Goal: Transaction & Acquisition: Purchase product/service

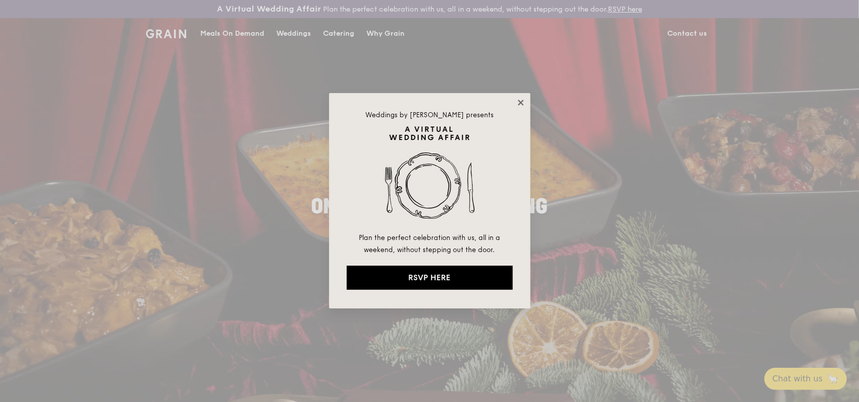
click at [521, 102] on icon at bounding box center [521, 103] width 6 height 6
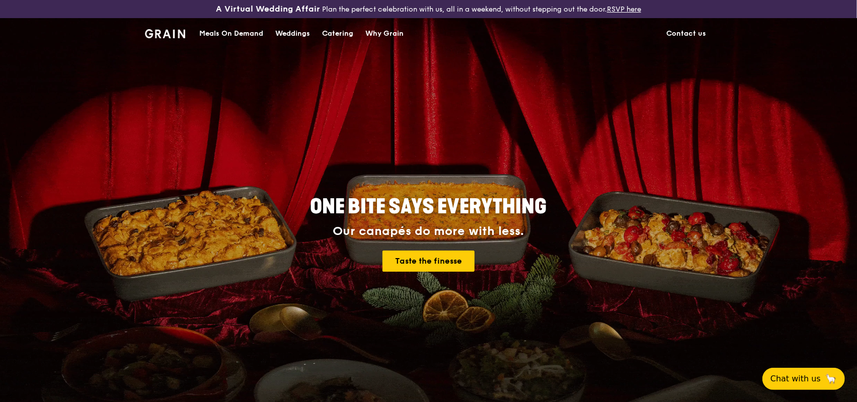
click at [214, 33] on div "Meals On Demand" at bounding box center [231, 34] width 64 height 30
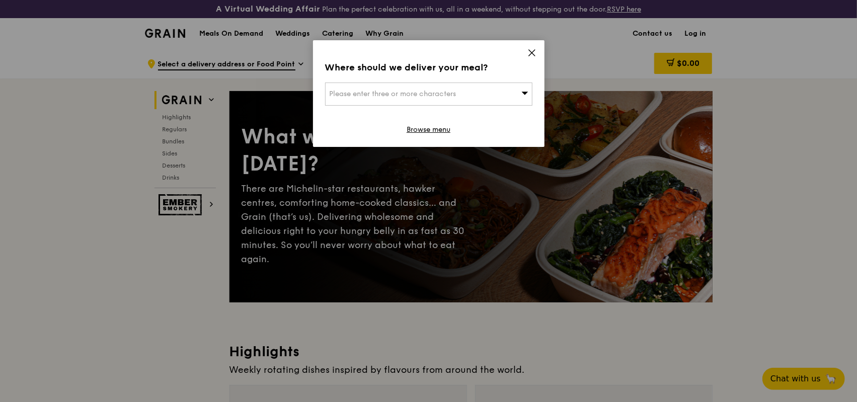
click at [529, 54] on icon at bounding box center [531, 52] width 9 height 9
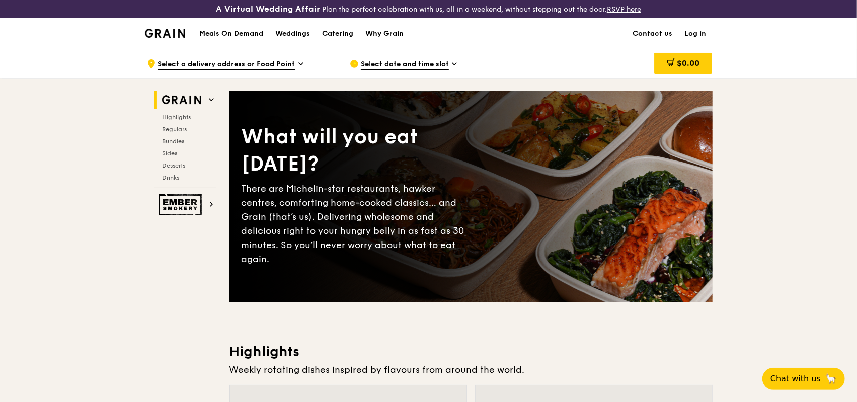
click at [691, 36] on link "Log in" at bounding box center [696, 34] width 34 height 30
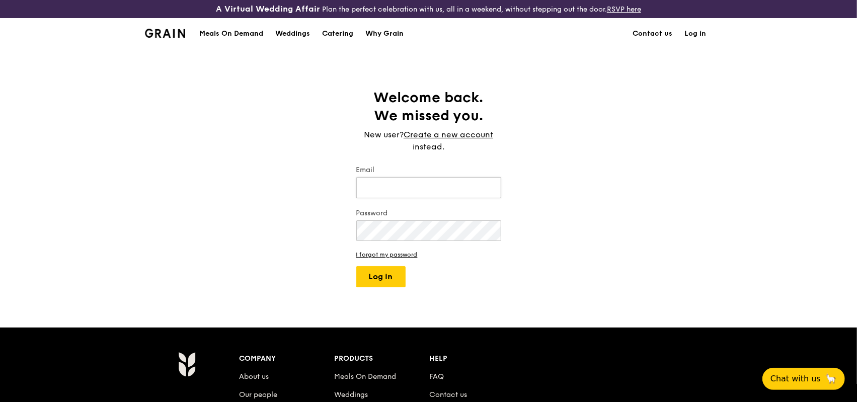
click at [429, 188] on input "Email" at bounding box center [428, 187] width 145 height 21
type input "[EMAIL_ADDRESS][DOMAIN_NAME]"
click at [356, 266] on button "Log in" at bounding box center [380, 276] width 49 height 21
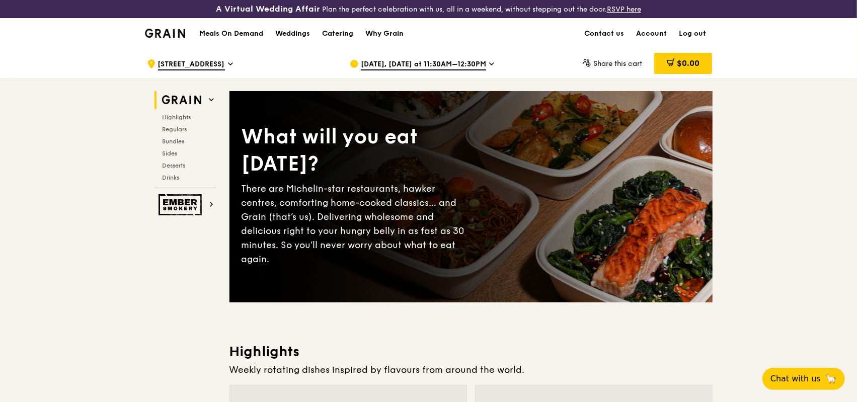
click at [437, 64] on span "[DATE], [DATE] at 11:30AM–12:30PM" at bounding box center [423, 64] width 125 height 11
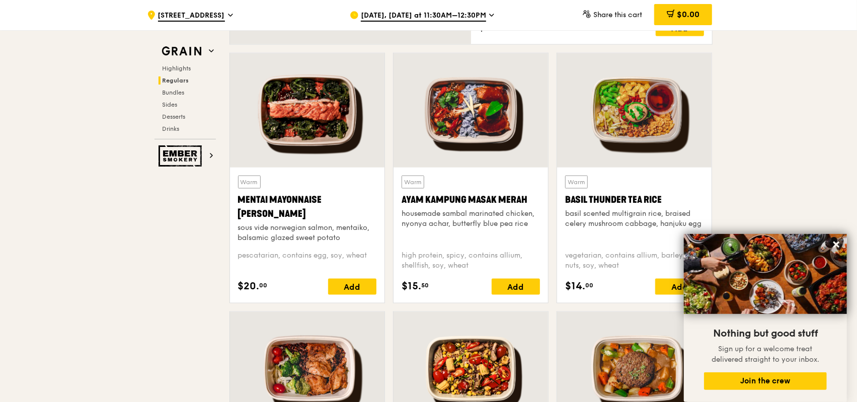
scroll to position [1107, 0]
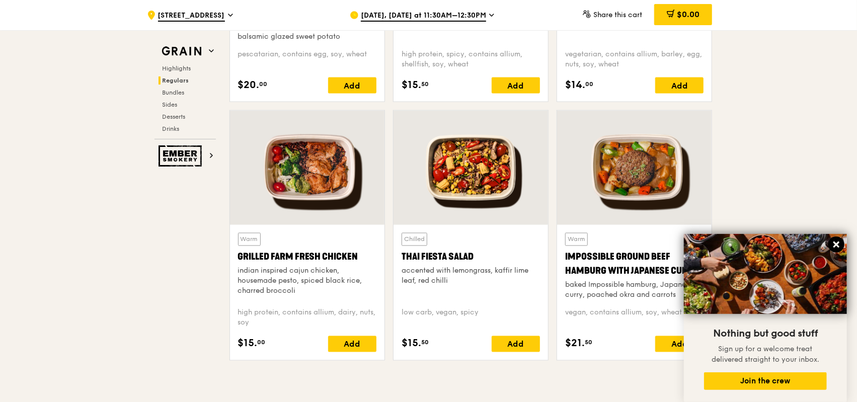
click at [841, 245] on icon at bounding box center [836, 244] width 9 height 9
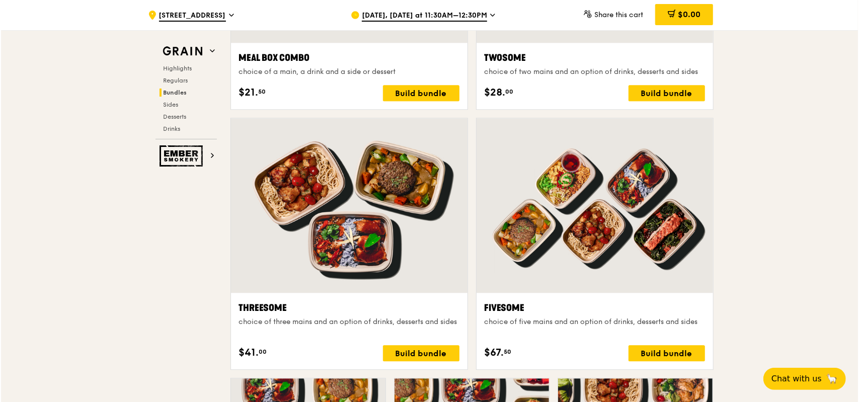
scroll to position [1812, 0]
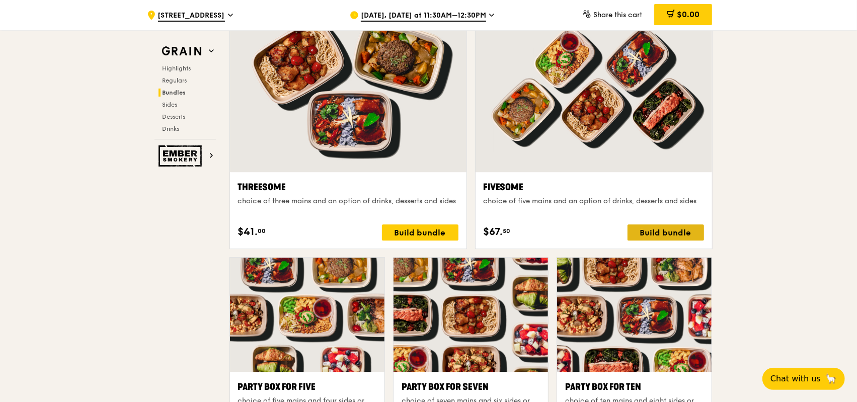
click at [666, 229] on div "Build bundle" at bounding box center [666, 232] width 77 height 16
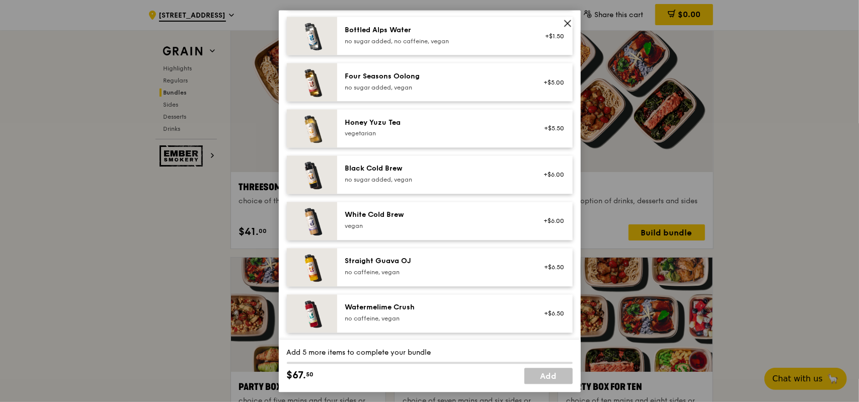
scroll to position [0, 0]
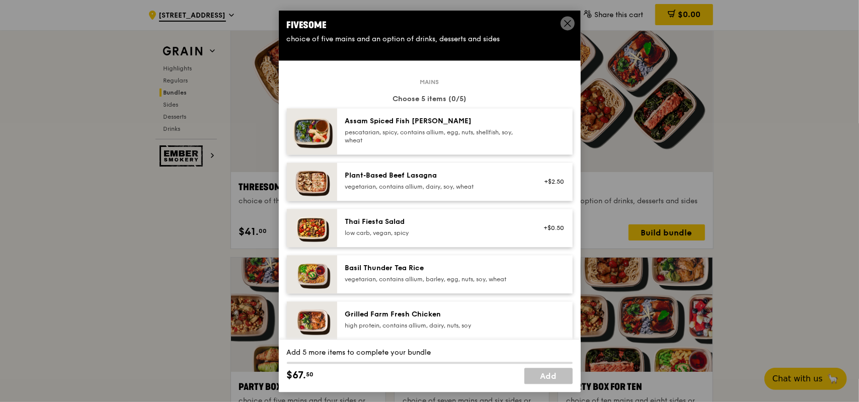
click at [427, 139] on div "pescatarian, spicy, contains allium, egg, nuts, shellfish, soy, wheat" at bounding box center [435, 136] width 181 height 16
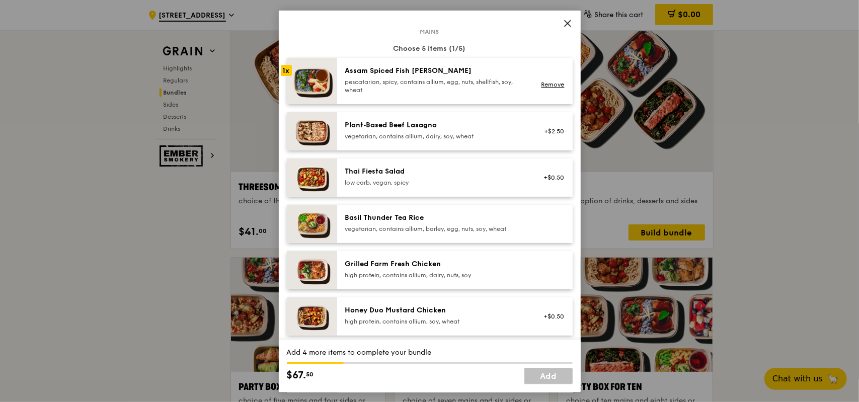
click at [436, 218] on div "Basil Thunder Tea Rice" at bounding box center [435, 218] width 181 height 10
click at [443, 260] on div "Grilled Farm Fresh Chicken" at bounding box center [435, 264] width 181 height 10
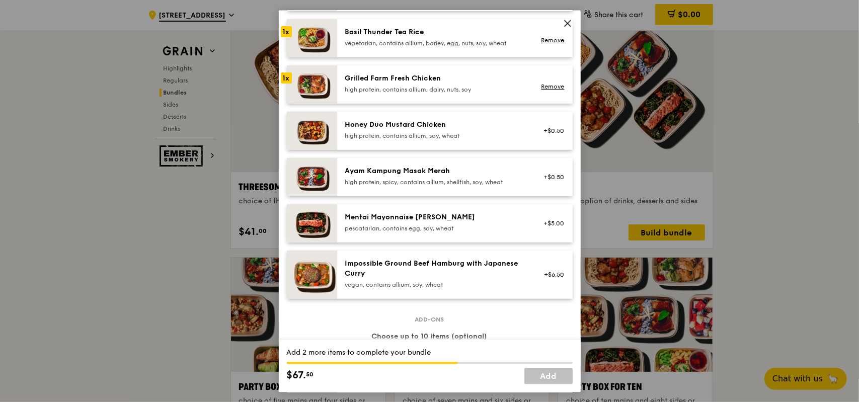
scroll to position [252, 0]
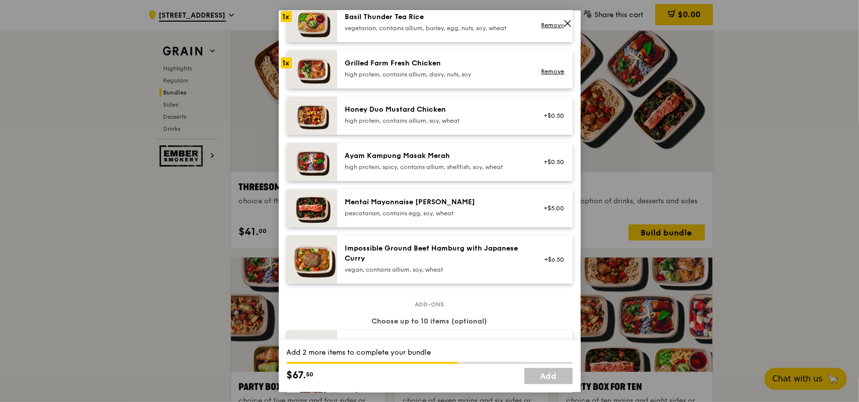
click at [419, 113] on div "Honey Duo Mustard Chicken" at bounding box center [435, 109] width 181 height 10
click at [439, 171] on div "Ayam Kampung Masak Merah high protein, spicy, contains allium, shellfish, soy, …" at bounding box center [435, 161] width 193 height 22
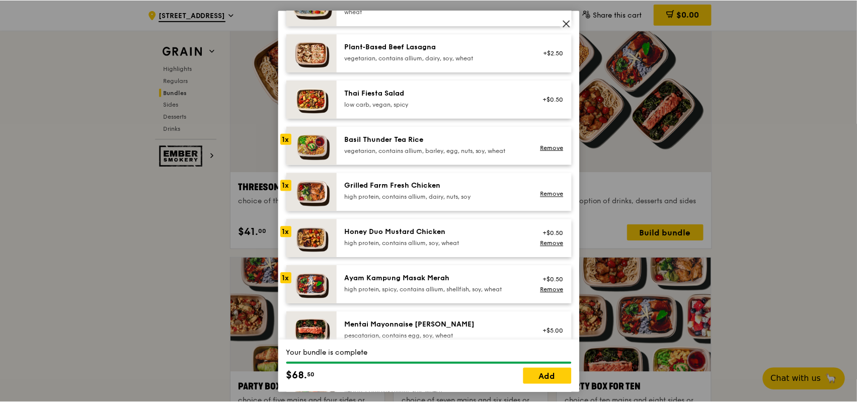
scroll to position [151, 0]
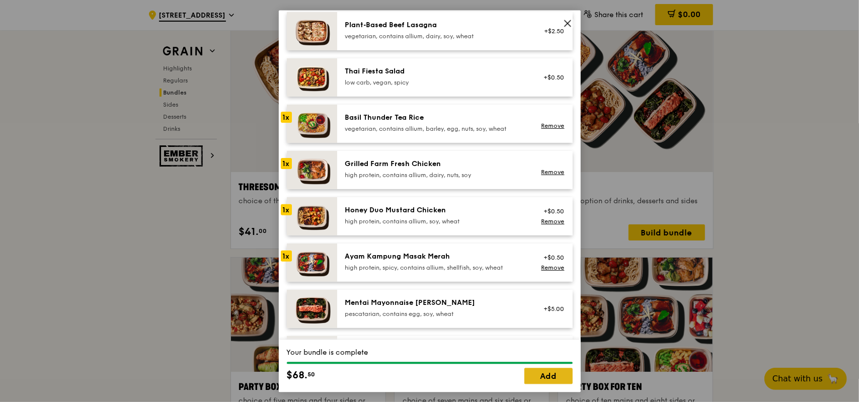
click at [557, 375] on link "Add" at bounding box center [548, 376] width 48 height 16
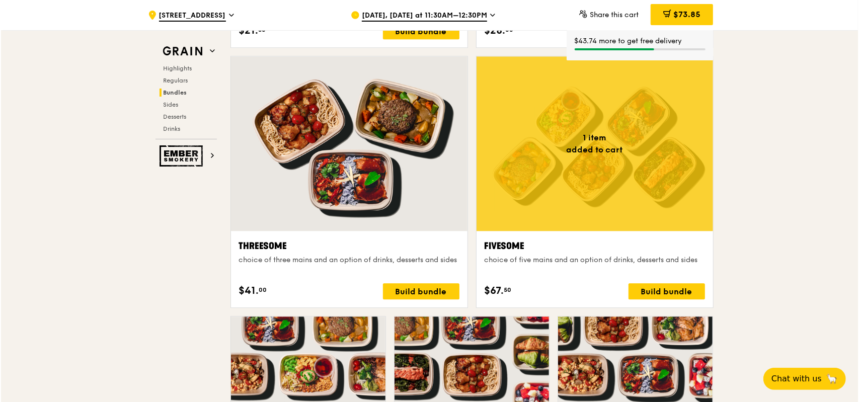
scroll to position [1711, 0]
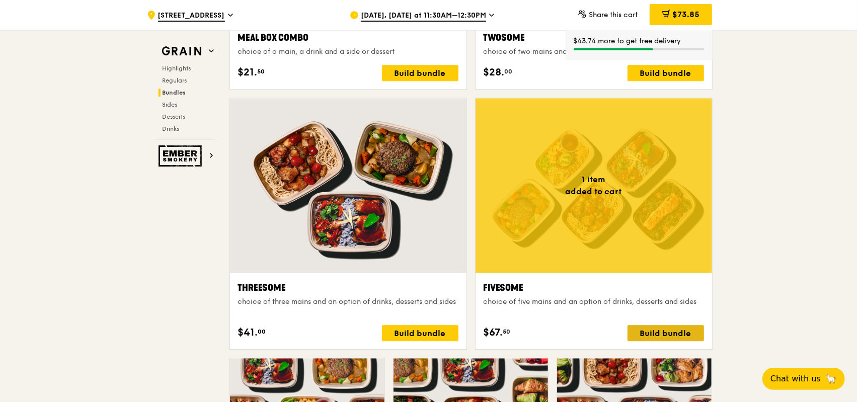
click at [654, 334] on div "Build bundle" at bounding box center [666, 333] width 77 height 16
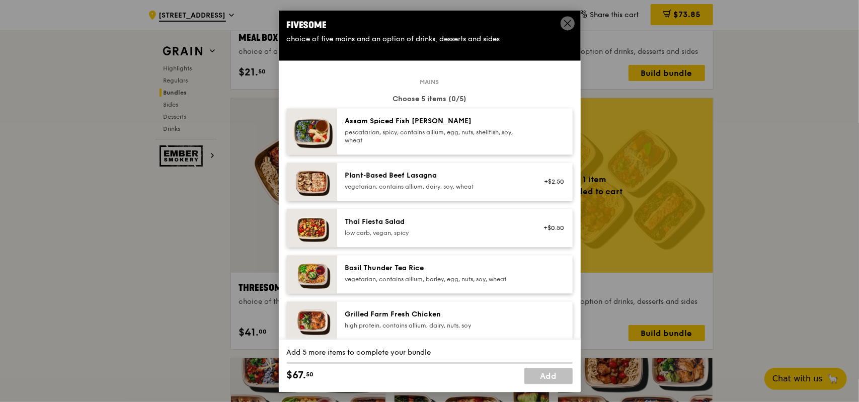
scroll to position [50, 0]
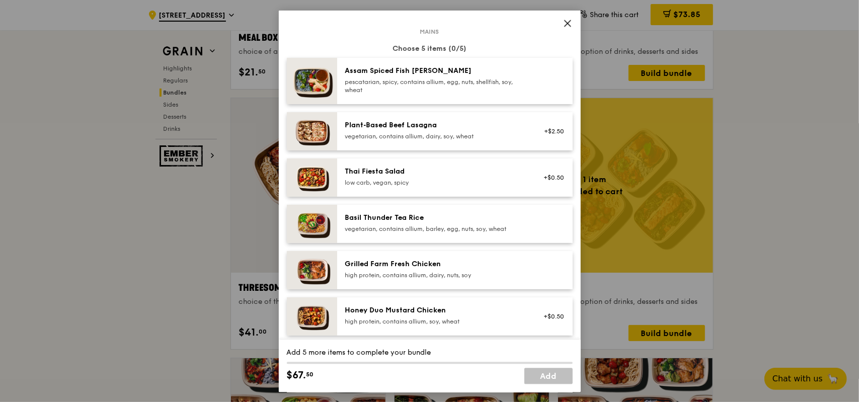
click at [444, 183] on div "low carb, vegan, spicy" at bounding box center [435, 183] width 181 height 8
click at [418, 233] on div "vegetarian, contains allium, barley, egg, nuts, soy, wheat" at bounding box center [435, 229] width 181 height 8
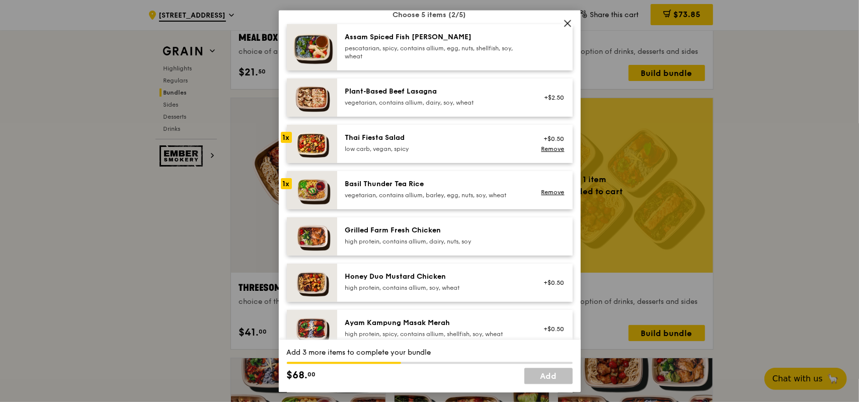
scroll to position [101, 0]
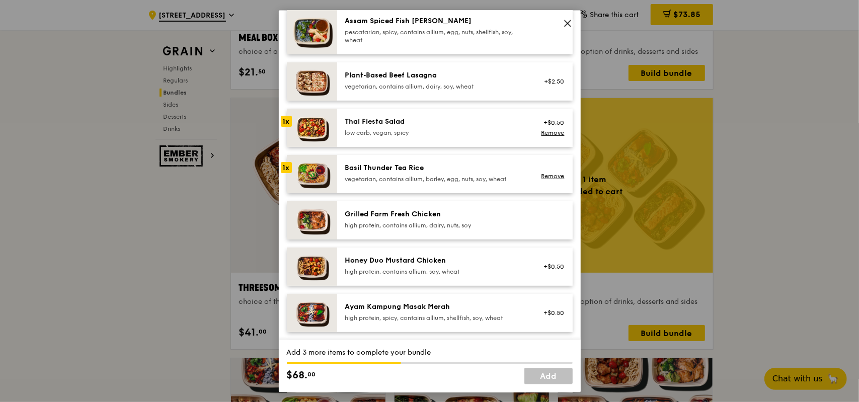
click at [428, 225] on div "high protein, contains allium, dairy, nuts, soy" at bounding box center [435, 225] width 181 height 8
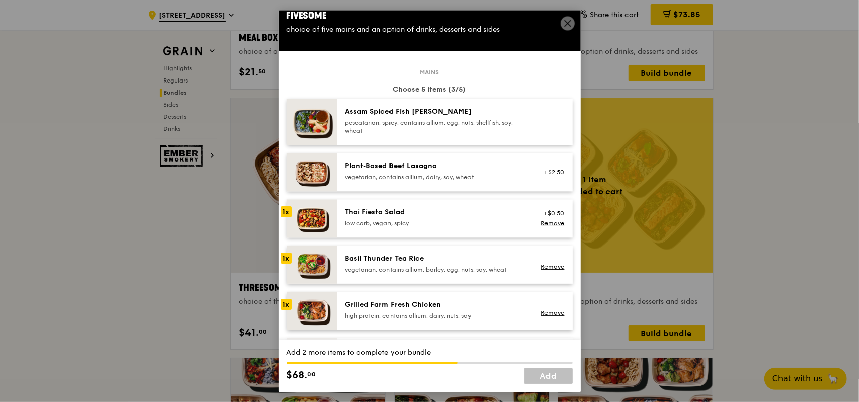
scroll to position [0, 0]
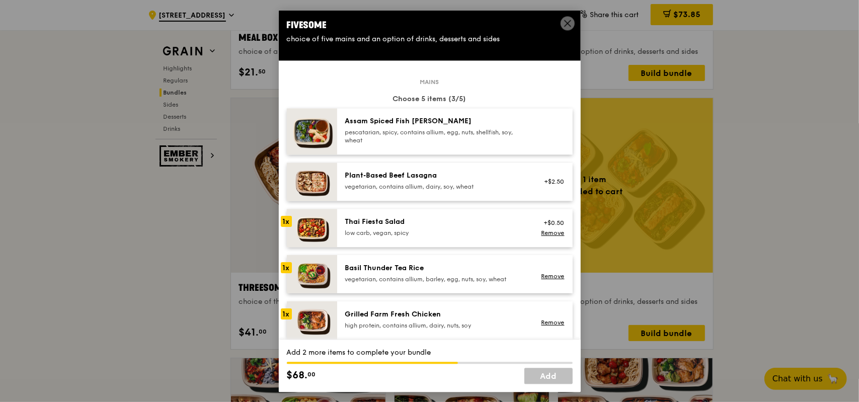
click at [433, 135] on div "pescatarian, spicy, contains allium, egg, nuts, shellfish, soy, wheat" at bounding box center [435, 136] width 181 height 16
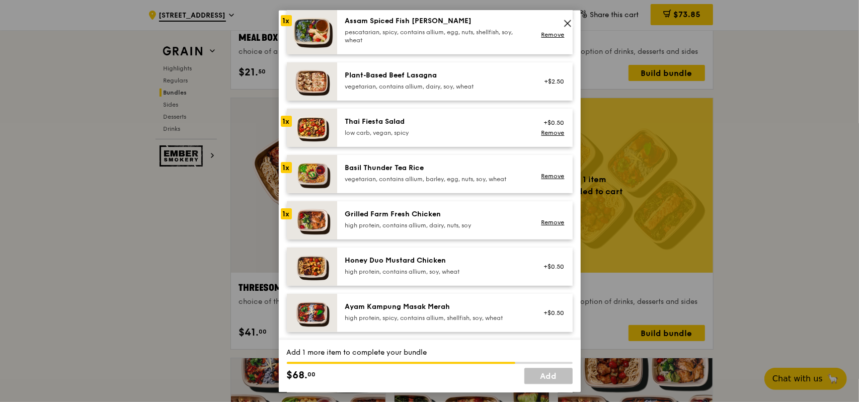
scroll to position [151, 0]
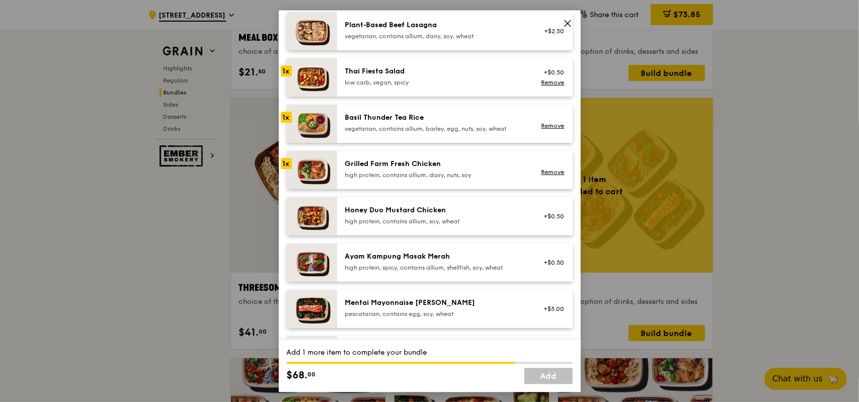
click at [449, 220] on div "high protein, contains allium, soy, wheat" at bounding box center [435, 221] width 181 height 8
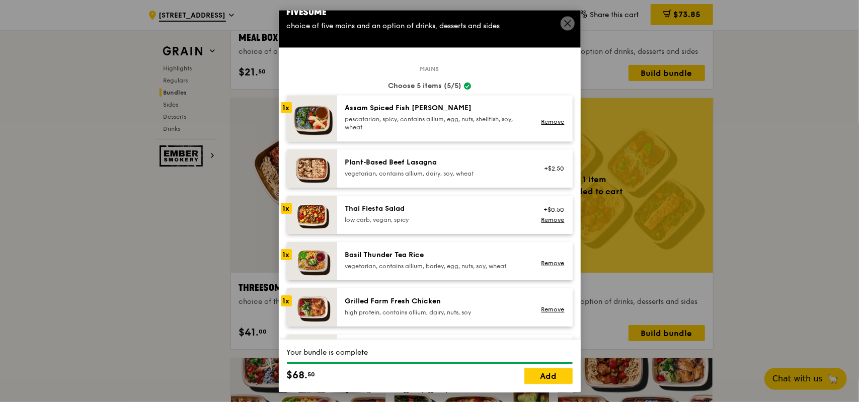
scroll to position [0, 0]
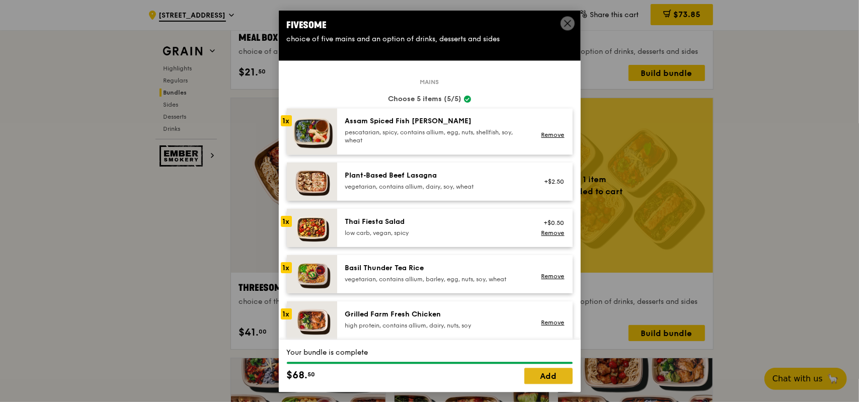
click at [562, 378] on link "Add" at bounding box center [548, 376] width 48 height 16
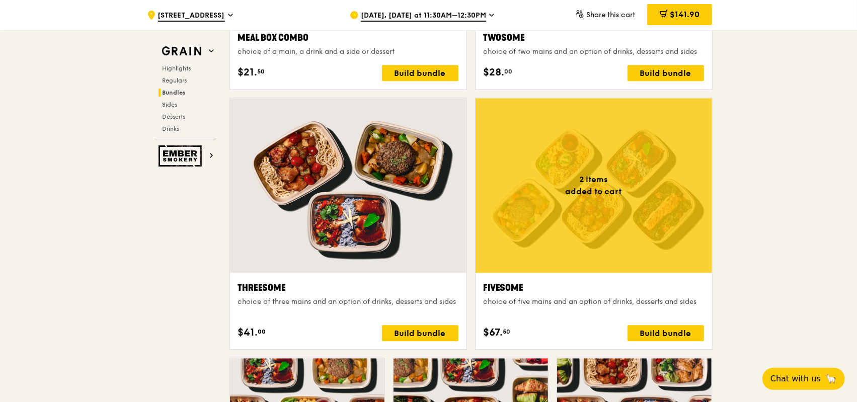
click at [658, 332] on div "Build bundle" at bounding box center [666, 333] width 77 height 16
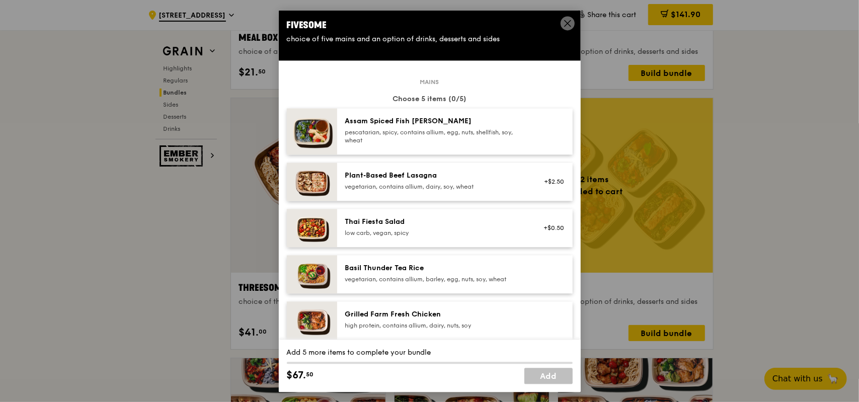
click at [450, 137] on div "pescatarian, spicy, contains allium, egg, nuts, shellfish, soy, wheat" at bounding box center [435, 136] width 181 height 16
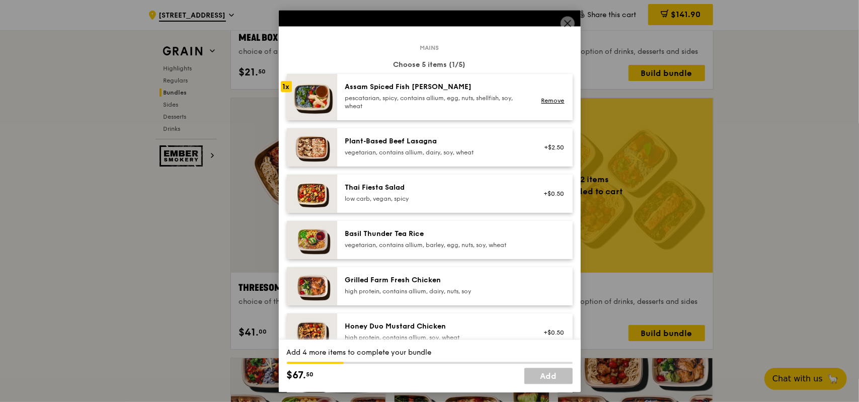
scroll to position [50, 0]
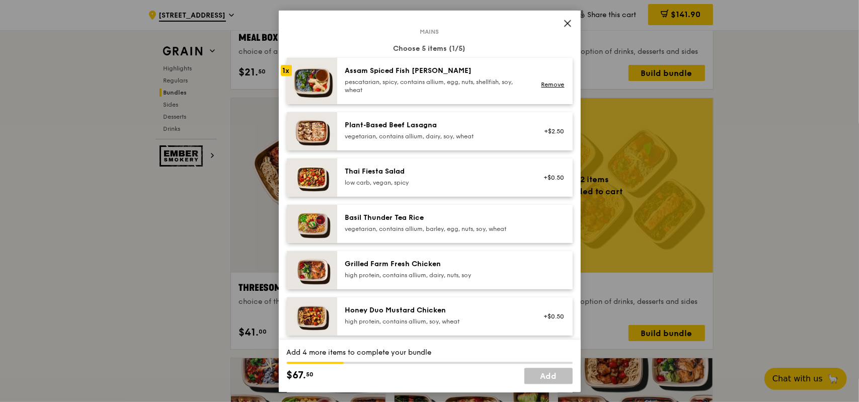
click at [434, 225] on div "vegetarian, contains allium, barley, egg, nuts, soy, wheat" at bounding box center [435, 229] width 181 height 8
click at [433, 185] on div "low carb, vegan, spicy" at bounding box center [435, 183] width 181 height 8
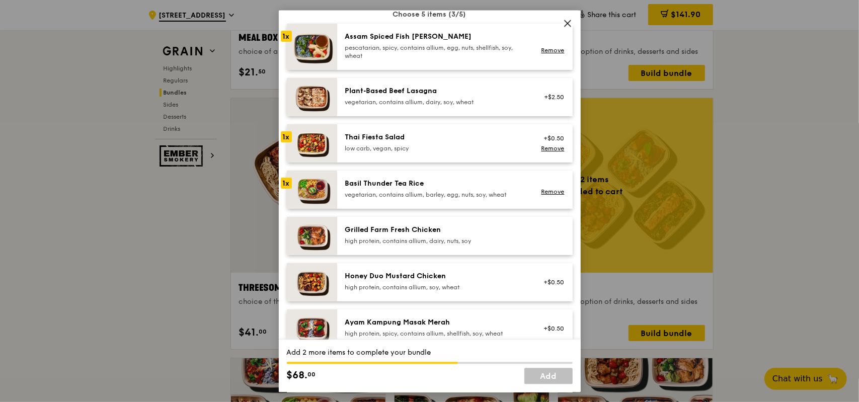
scroll to position [101, 0]
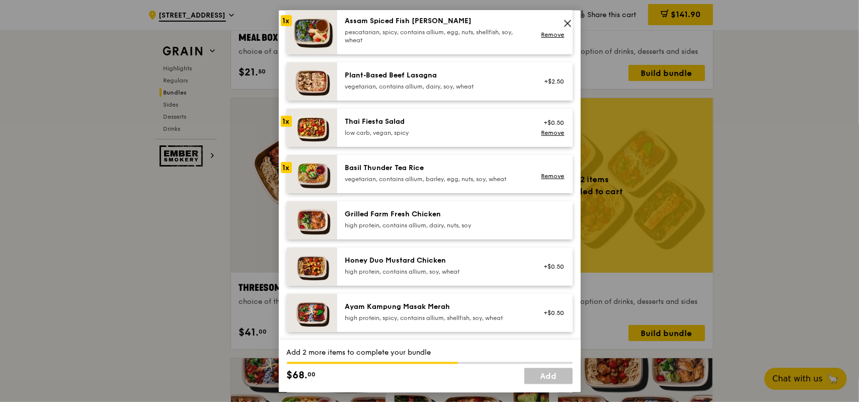
click at [463, 224] on div "high protein, contains allium, dairy, nuts, soy" at bounding box center [435, 225] width 181 height 8
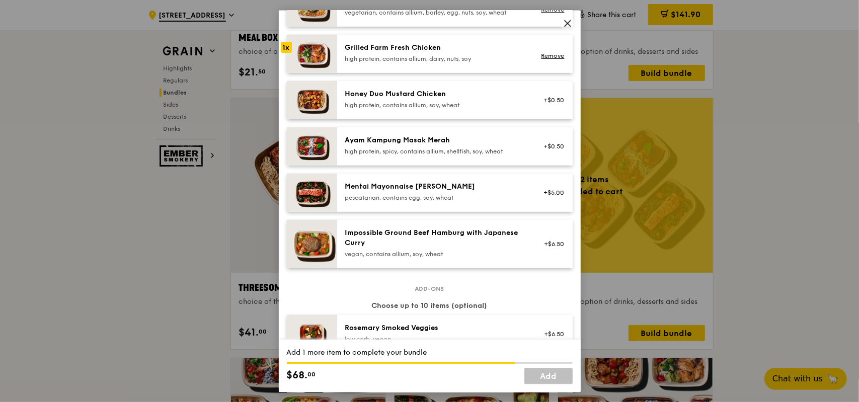
scroll to position [252, 0]
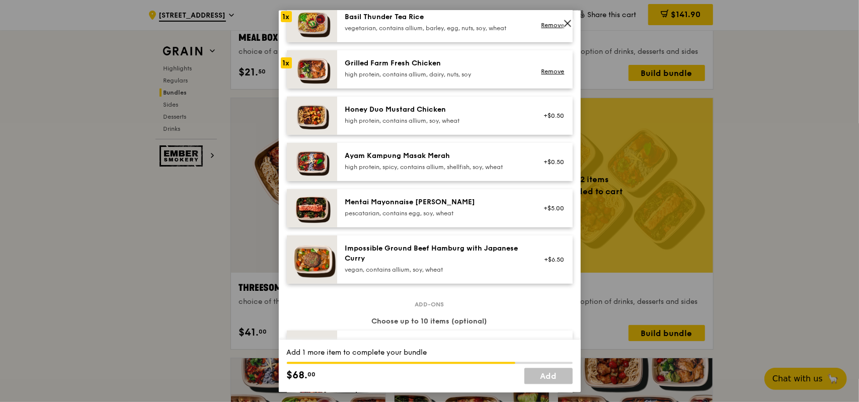
click at [456, 120] on div "high protein, contains allium, soy, wheat" at bounding box center [435, 120] width 181 height 8
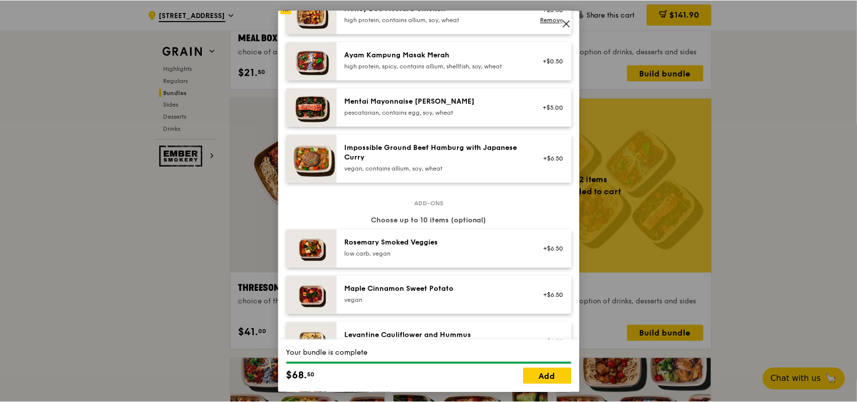
scroll to position [403, 0]
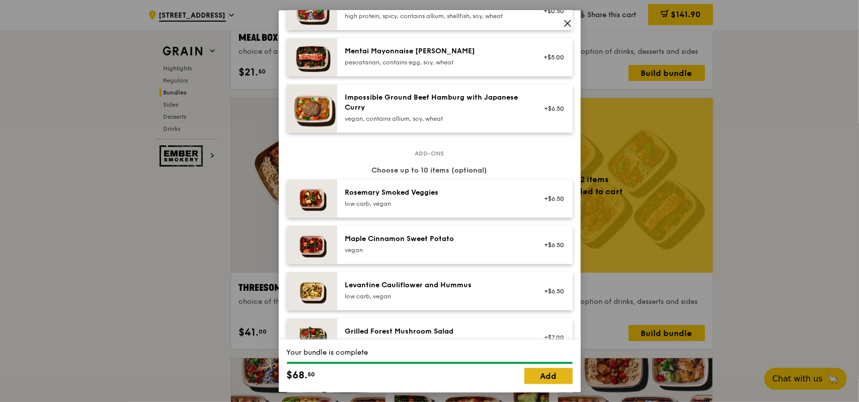
click at [539, 381] on link "Add" at bounding box center [548, 376] width 48 height 16
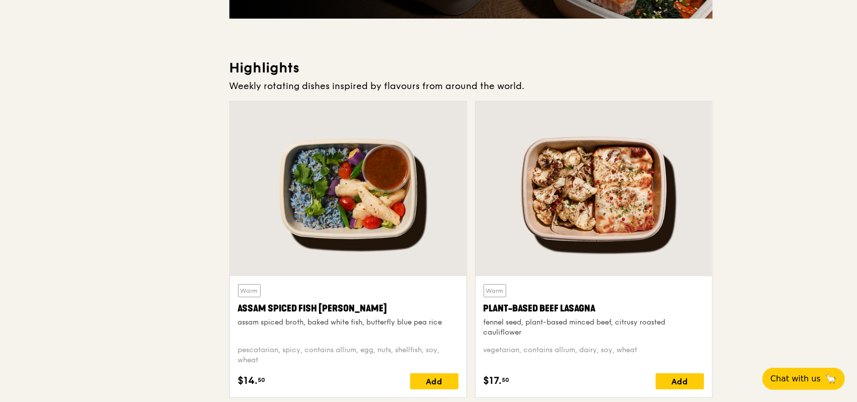
scroll to position [0, 0]
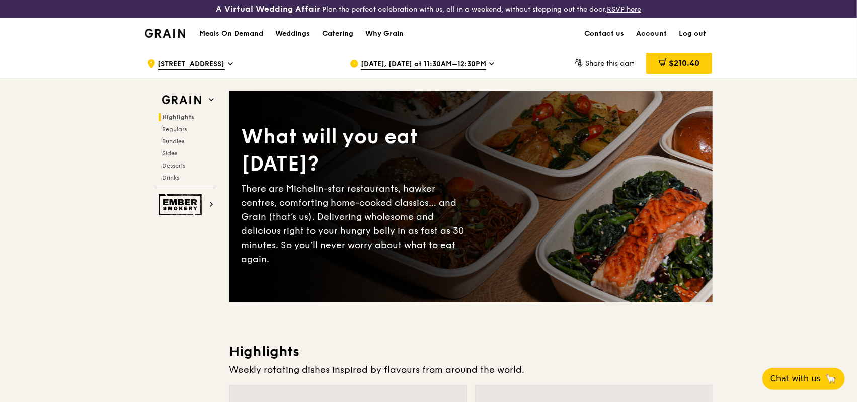
click at [330, 32] on div "Catering" at bounding box center [337, 34] width 31 height 30
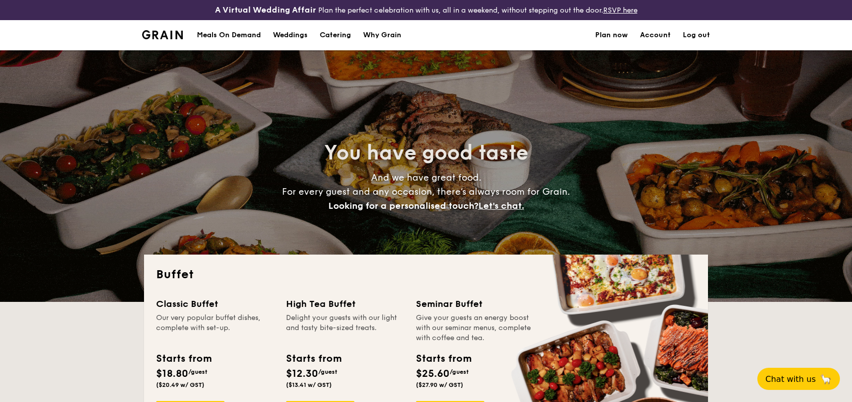
select select
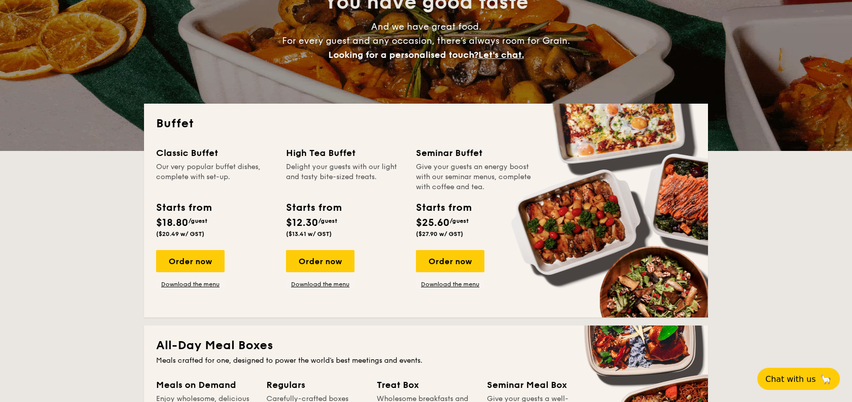
scroll to position [201, 0]
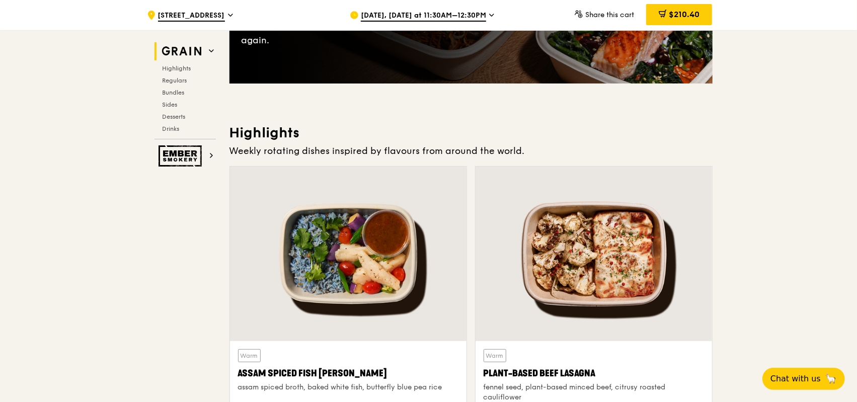
scroll to position [252, 0]
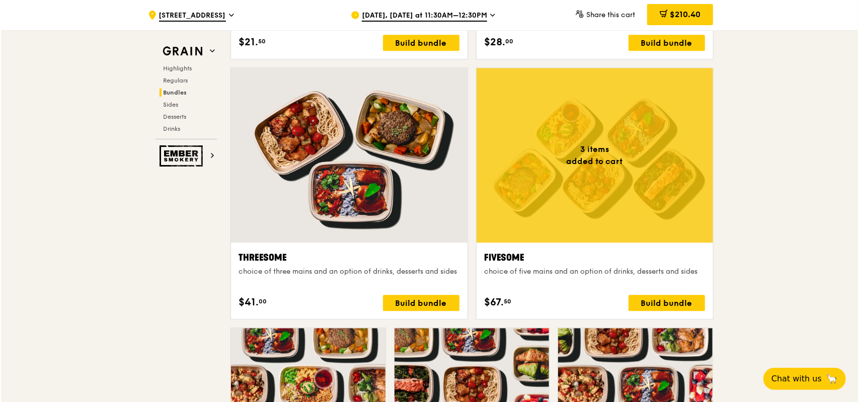
scroll to position [1758, 0]
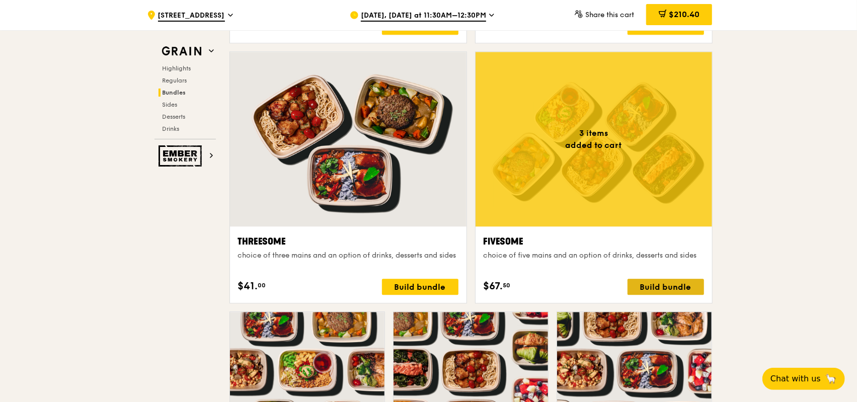
click at [648, 286] on div "Build bundle" at bounding box center [666, 287] width 77 height 16
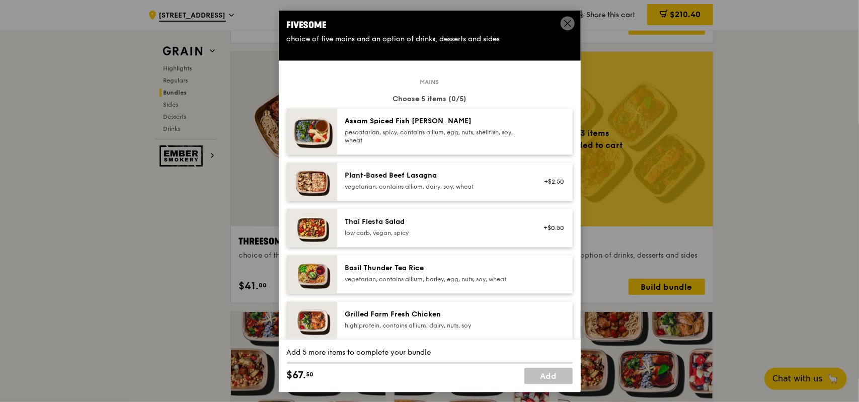
click at [474, 133] on div "pescatarian, spicy, contains allium, egg, nuts, shellfish, soy, wheat" at bounding box center [435, 136] width 181 height 16
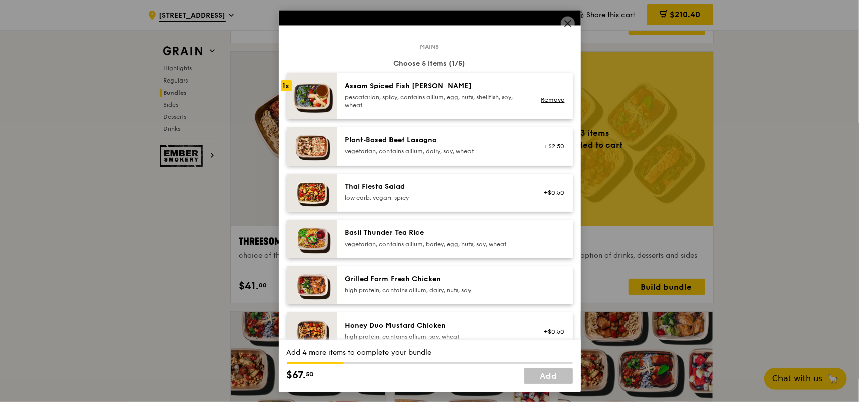
scroll to position [50, 0]
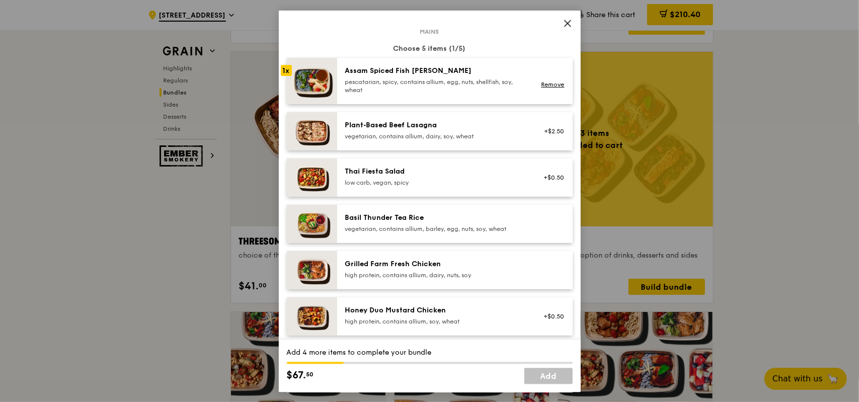
click at [483, 180] on div "low carb, vegan, spicy" at bounding box center [435, 183] width 181 height 8
click at [474, 229] on div "vegetarian, contains allium, barley, egg, nuts, soy, wheat" at bounding box center [435, 229] width 181 height 8
click at [481, 274] on div "high protein, contains allium, dairy, nuts, soy" at bounding box center [435, 275] width 181 height 8
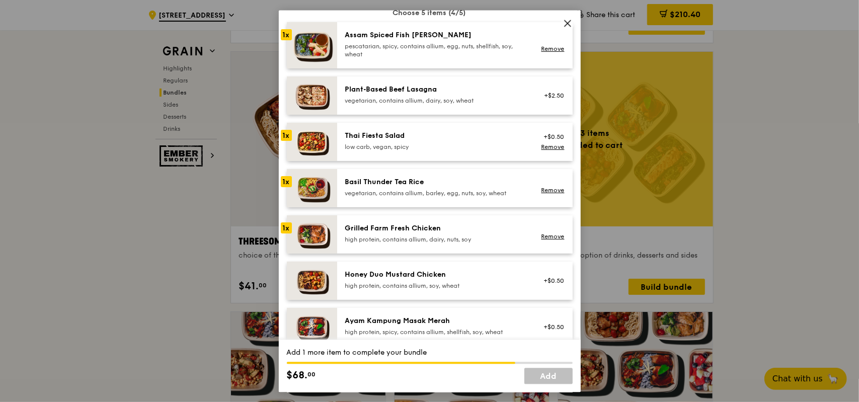
scroll to position [101, 0]
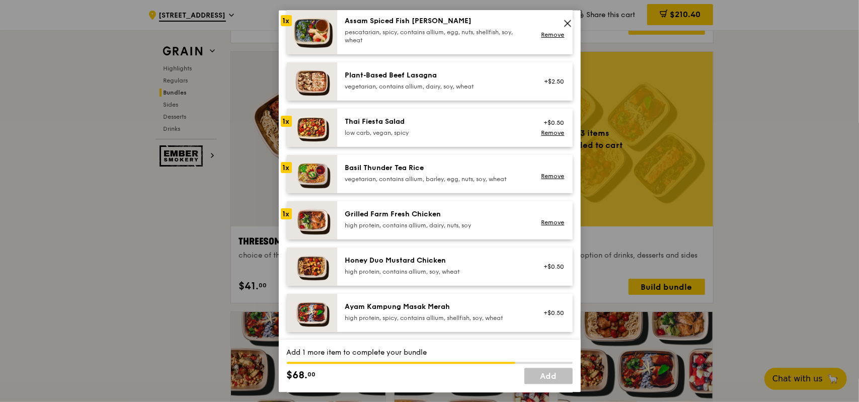
click at [481, 274] on div "high protein, contains allium, soy, wheat" at bounding box center [435, 271] width 181 height 8
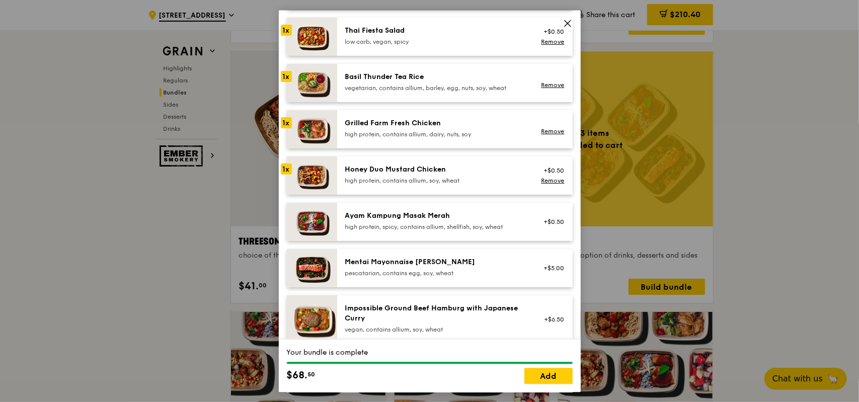
scroll to position [201, 0]
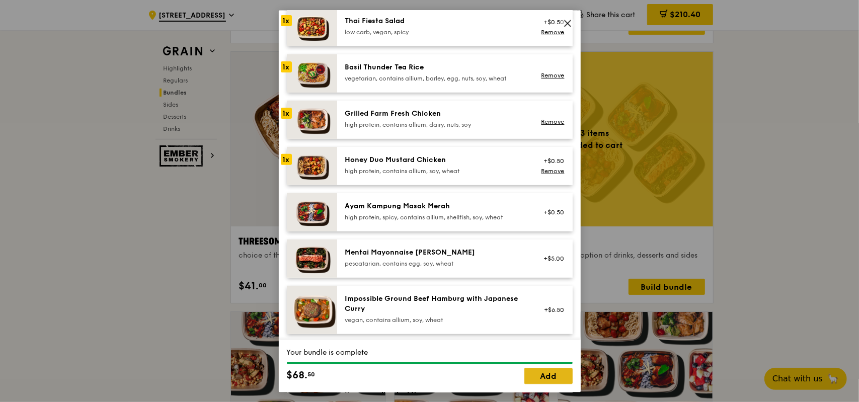
click at [563, 381] on link "Add" at bounding box center [548, 376] width 48 height 16
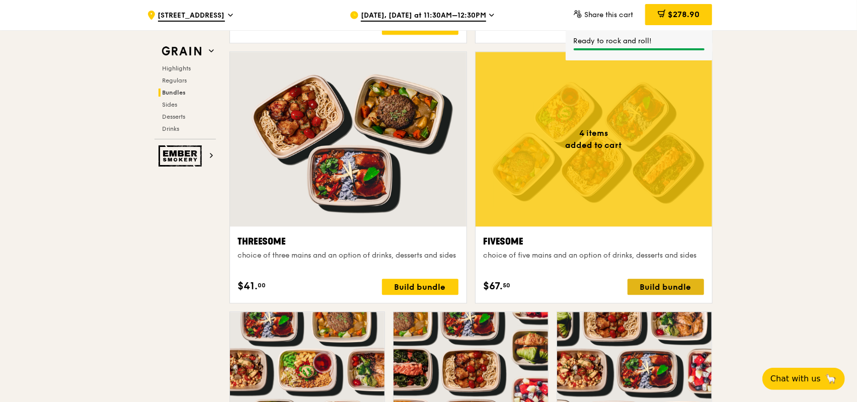
click at [660, 283] on div "Build bundle" at bounding box center [666, 287] width 77 height 16
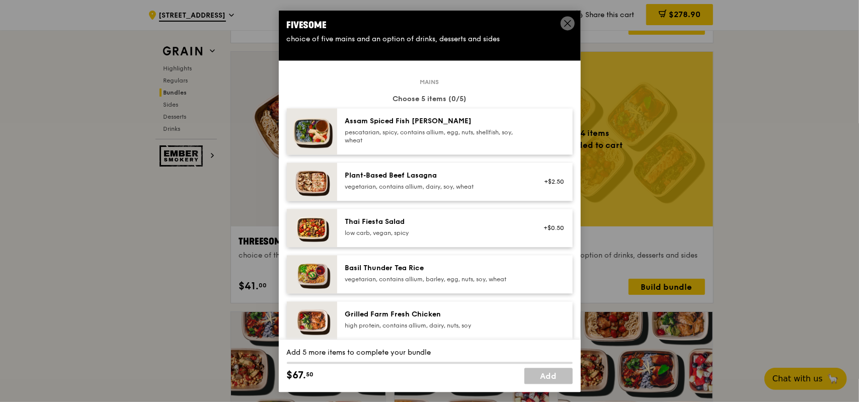
click at [423, 141] on div "pescatarian, spicy, contains allium, egg, nuts, shellfish, soy, wheat" at bounding box center [435, 136] width 181 height 16
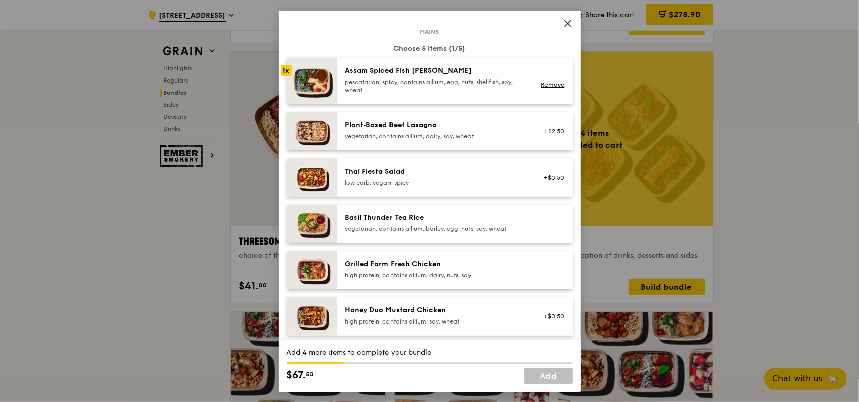
scroll to position [101, 0]
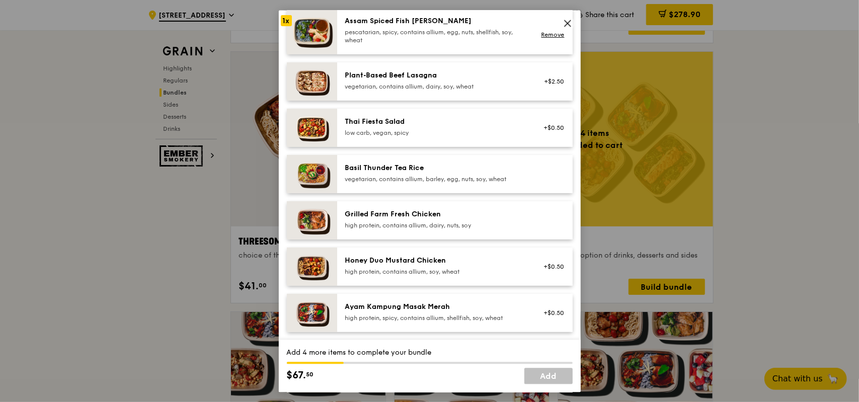
click at [438, 181] on div "vegetarian, contains allium, barley, egg, nuts, soy, wheat" at bounding box center [435, 179] width 181 height 8
click at [435, 221] on div "high protein, contains allium, dairy, nuts, soy" at bounding box center [435, 225] width 181 height 8
click at [438, 265] on div "Honey Duo Mustard Chicken high protein, contains allium, soy, wheat" at bounding box center [435, 265] width 181 height 20
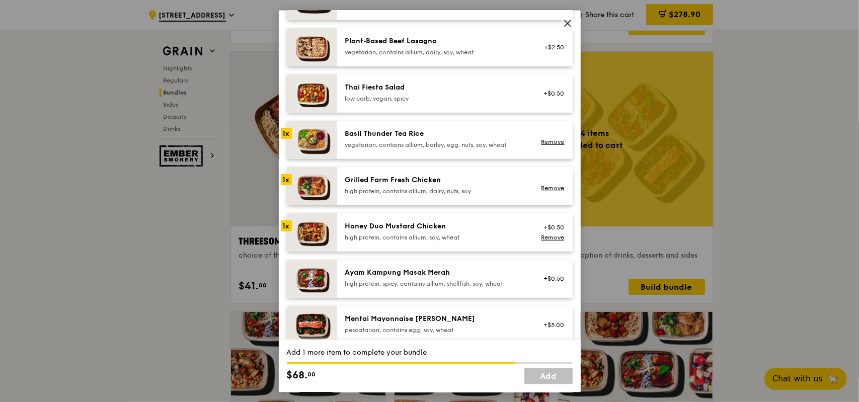
scroll to position [151, 0]
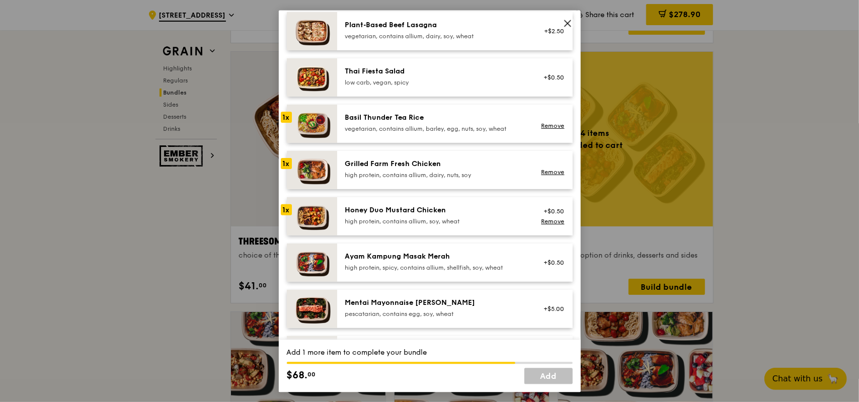
click at [440, 263] on div "high protein, spicy, contains allium, shellfish, soy, wheat" at bounding box center [435, 267] width 181 height 8
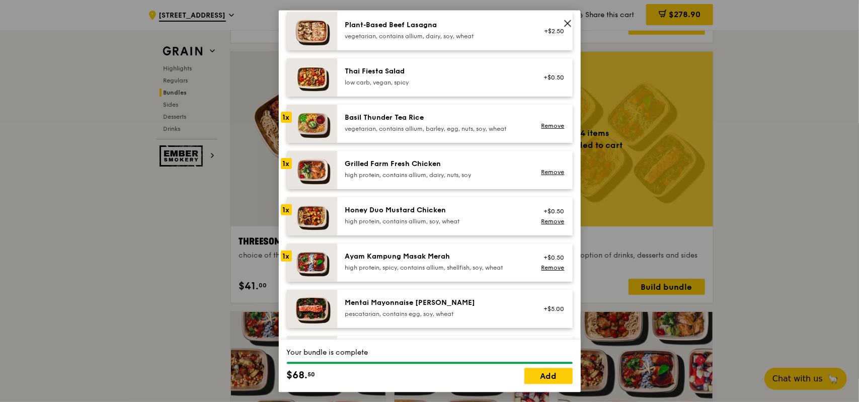
scroll to position [101, 0]
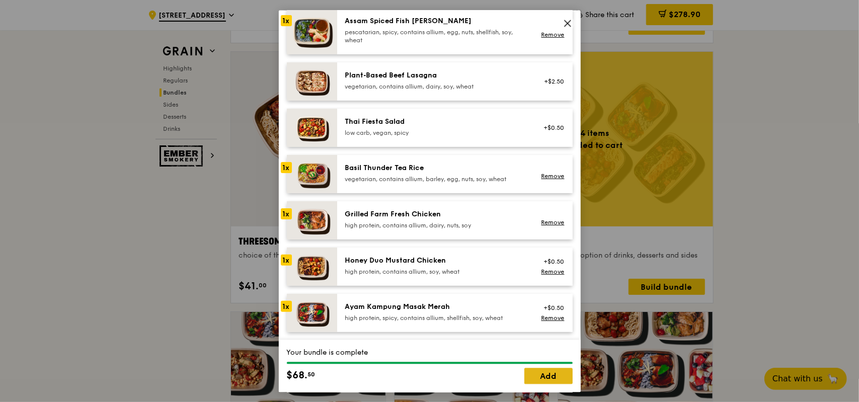
click at [540, 377] on link "Add" at bounding box center [548, 376] width 48 height 16
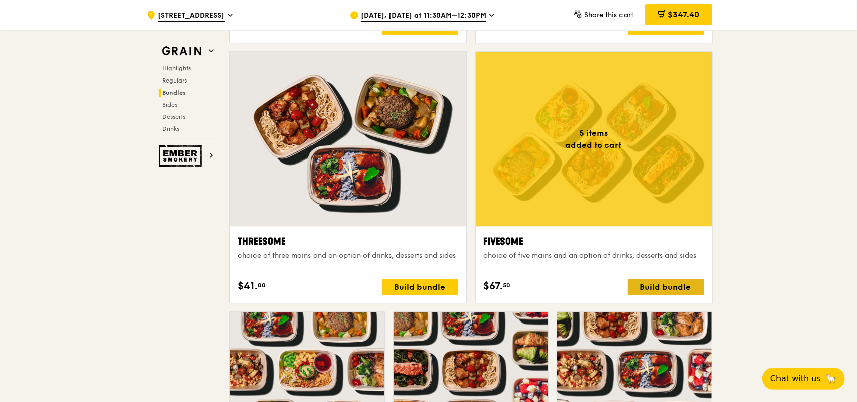
click at [655, 286] on div "Build bundle" at bounding box center [666, 287] width 77 height 16
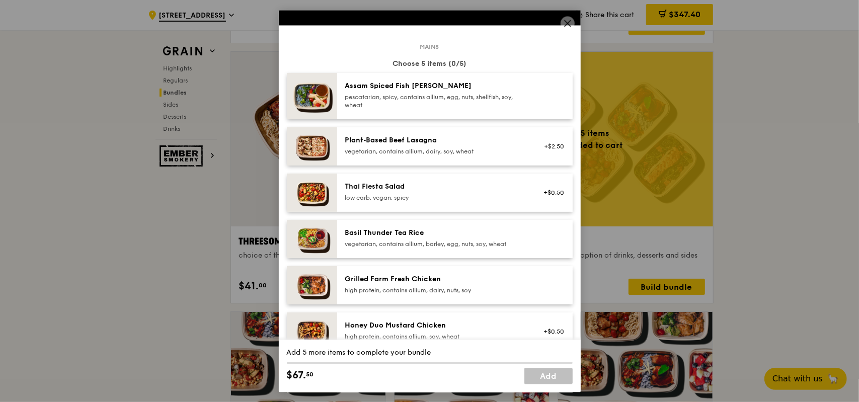
scroll to position [50, 0]
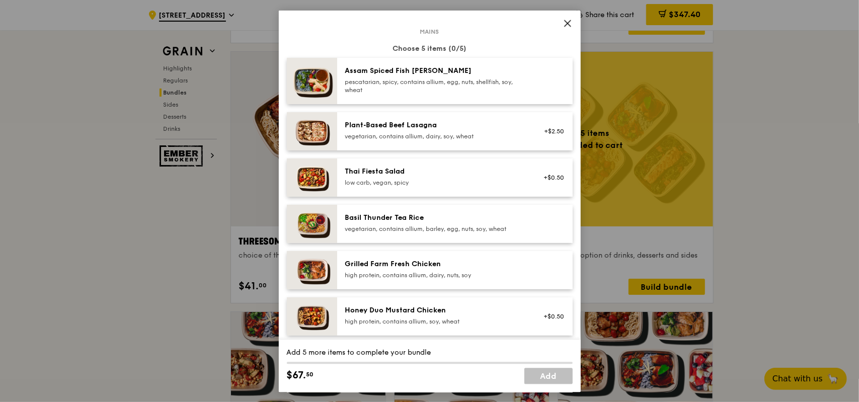
click at [447, 181] on div "low carb, vegan, spicy" at bounding box center [435, 183] width 181 height 8
click at [447, 216] on div "Basil Thunder Tea Rice" at bounding box center [435, 218] width 181 height 10
click at [445, 265] on div "Grilled Farm Fresh Chicken" at bounding box center [435, 264] width 181 height 10
click at [459, 307] on div "Honey Duo Mustard Chicken" at bounding box center [435, 311] width 181 height 10
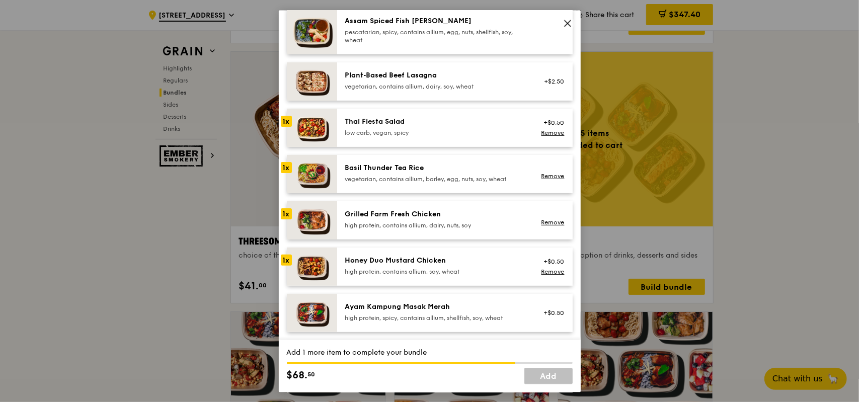
click at [465, 310] on div "Ayam Kampung Masak Merah" at bounding box center [435, 306] width 181 height 10
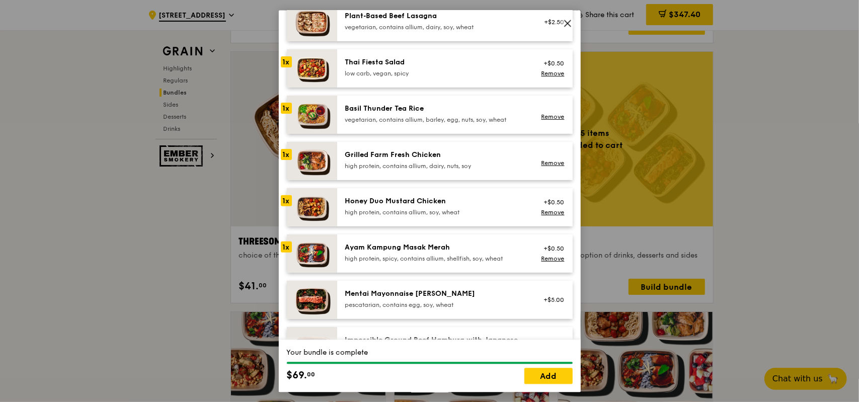
scroll to position [201, 0]
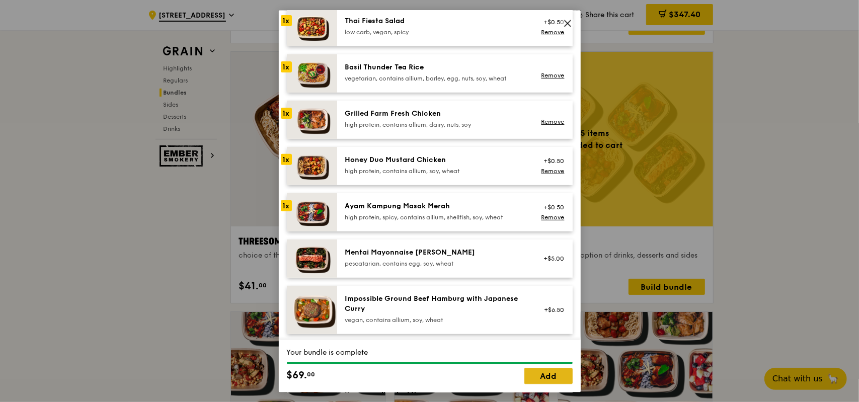
click at [547, 380] on link "Add" at bounding box center [548, 376] width 48 height 16
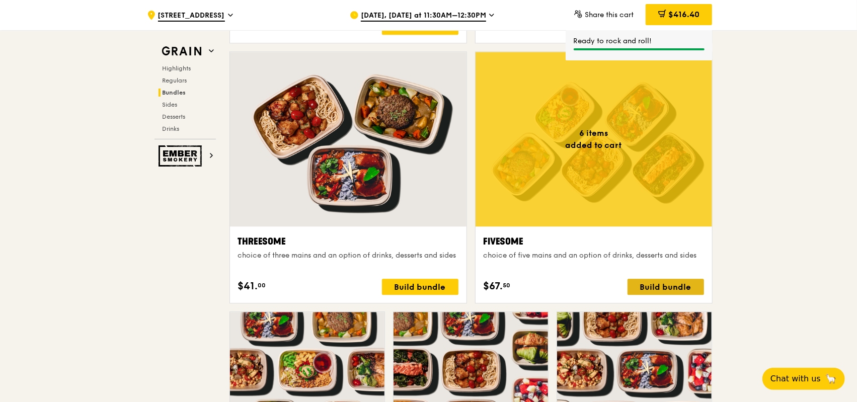
click at [670, 284] on div "Build bundle" at bounding box center [666, 287] width 77 height 16
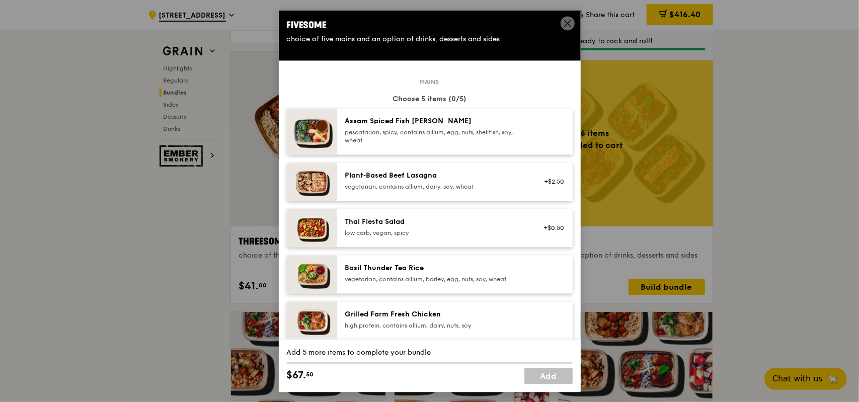
click at [435, 144] on div "Assam Spiced Fish Curry pescatarian, spicy, contains allium, egg, nuts, shellfi…" at bounding box center [435, 131] width 193 height 30
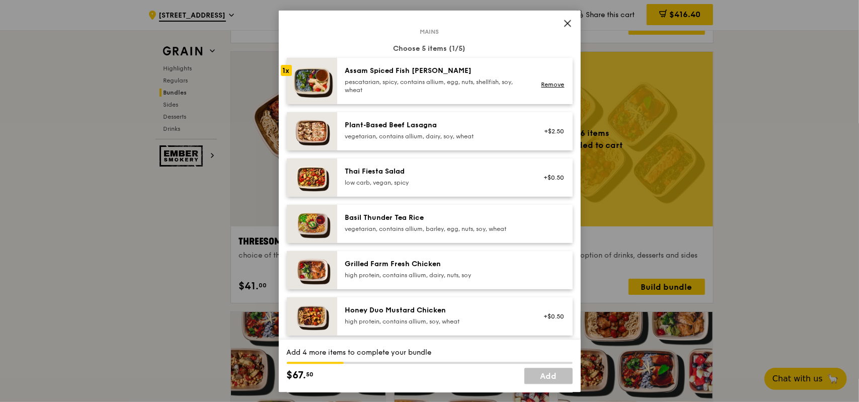
scroll to position [101, 0]
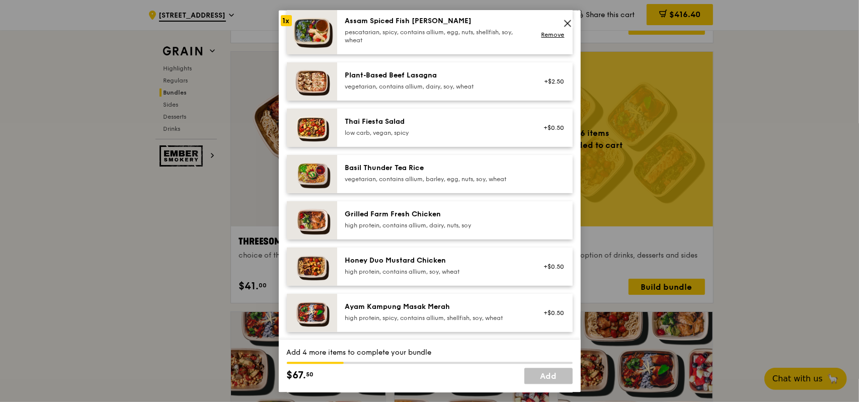
click at [442, 226] on div "high protein, contains allium, dairy, nuts, soy" at bounding box center [435, 225] width 181 height 8
click at [454, 264] on div "Honey Duo Mustard Chicken" at bounding box center [435, 260] width 181 height 10
click at [457, 314] on div "high protein, spicy, contains allium, shellfish, soy, wheat" at bounding box center [435, 318] width 181 height 8
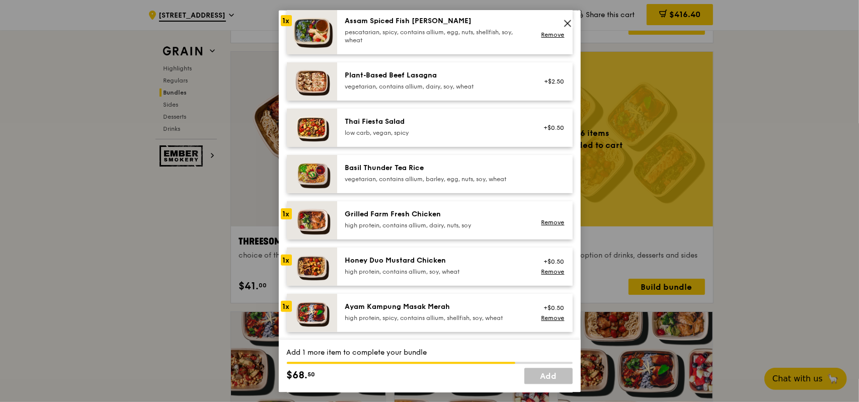
click at [475, 272] on div "high protein, contains allium, soy, wheat" at bounding box center [435, 271] width 181 height 8
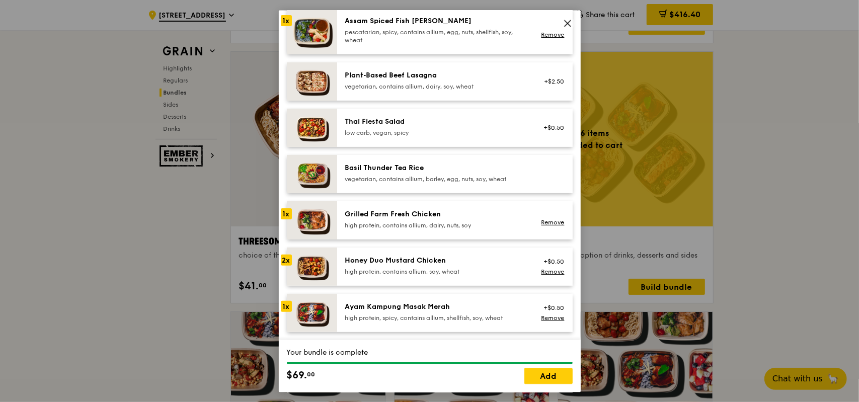
click at [467, 183] on div "Basil Thunder Tea Rice vegetarian, contains allium, barley, egg, nuts, soy, whe…" at bounding box center [435, 174] width 193 height 22
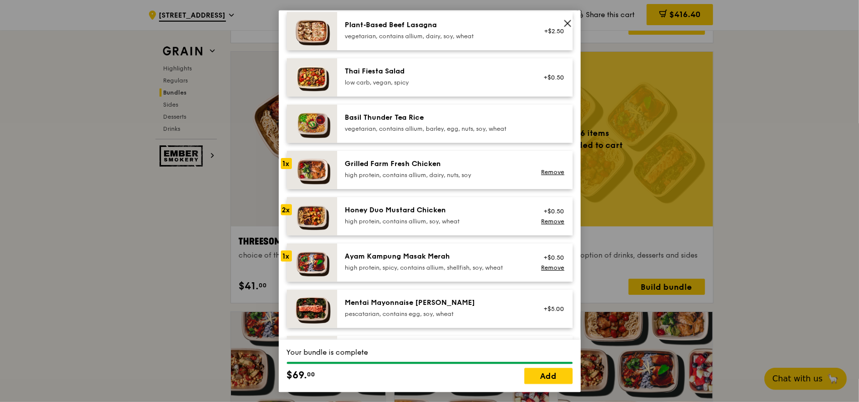
click at [459, 270] on div "high protein, spicy, contains allium, shellfish, soy, wheat" at bounding box center [435, 267] width 181 height 8
click at [547, 221] on link "Remove" at bounding box center [552, 220] width 23 height 7
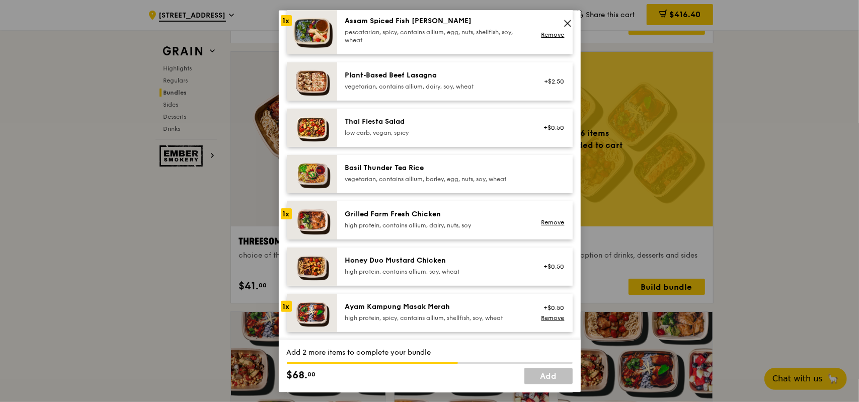
scroll to position [50, 0]
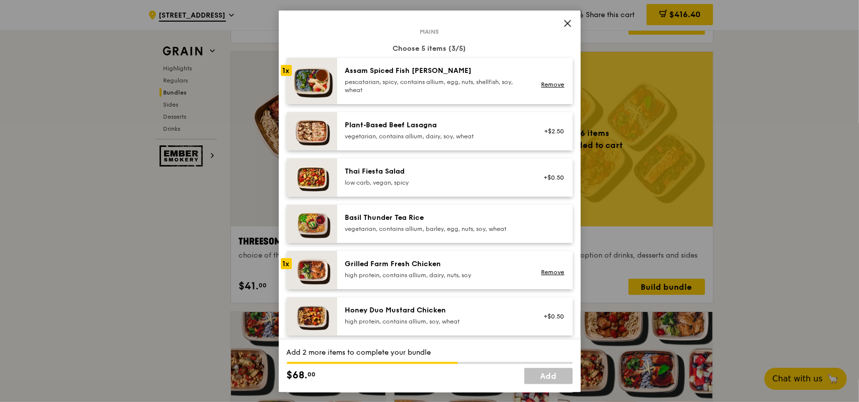
click at [468, 226] on div "vegetarian, contains allium, barley, egg, nuts, soy, wheat" at bounding box center [435, 229] width 181 height 8
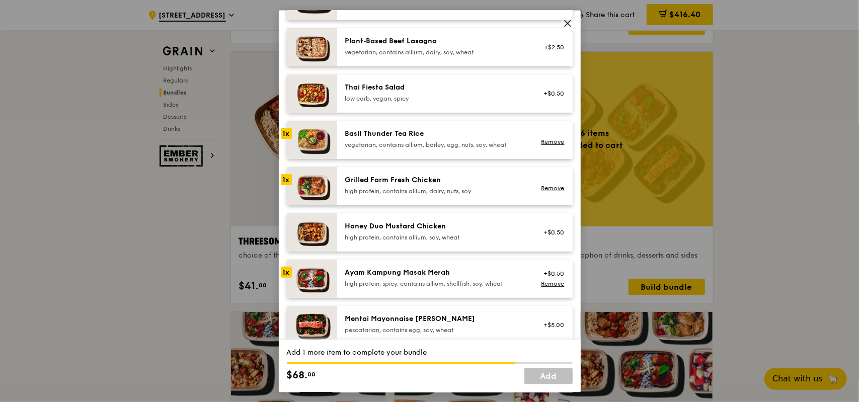
scroll to position [151, 0]
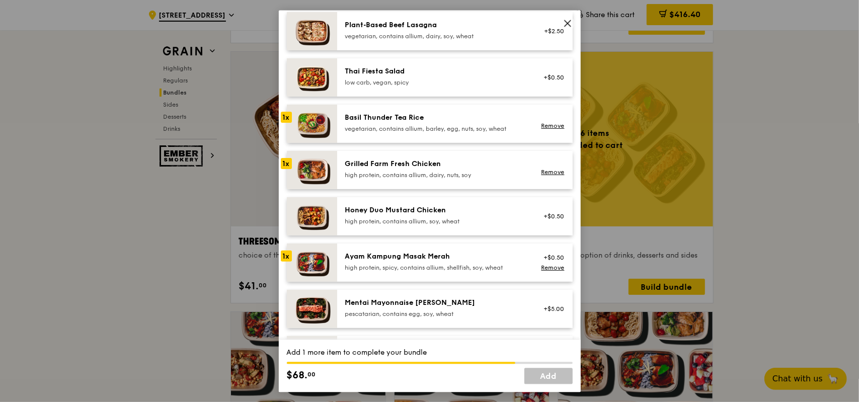
click at [497, 221] on div "high protein, contains allium, soy, wheat" at bounding box center [435, 221] width 181 height 8
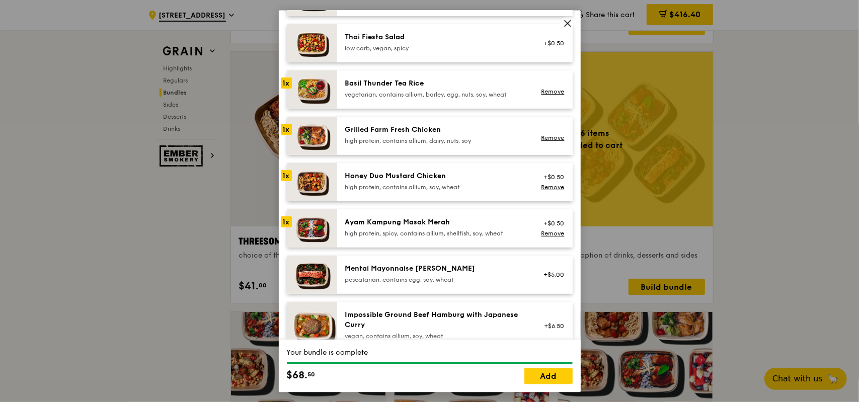
scroll to position [201, 0]
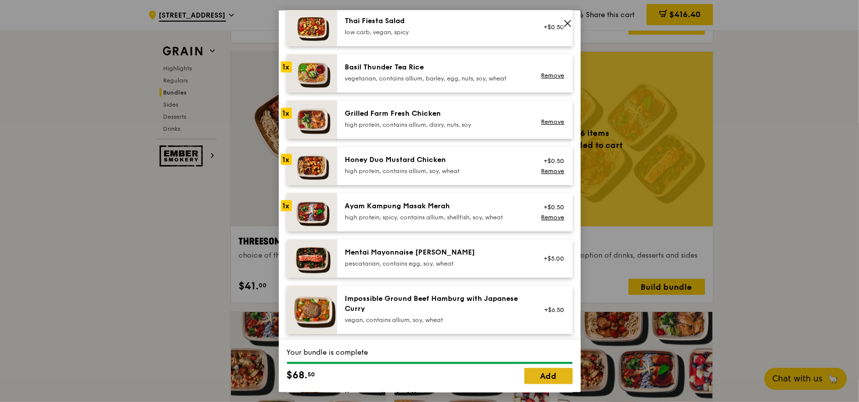
click at [550, 375] on link "Add" at bounding box center [548, 376] width 48 height 16
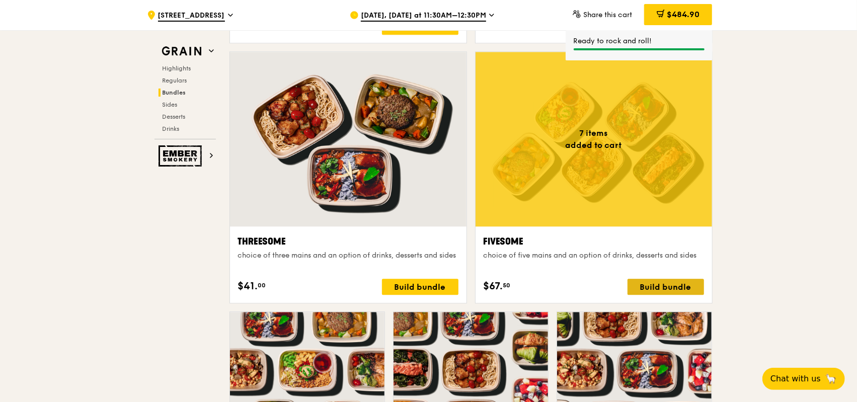
click at [681, 289] on div "Build bundle" at bounding box center [666, 287] width 77 height 16
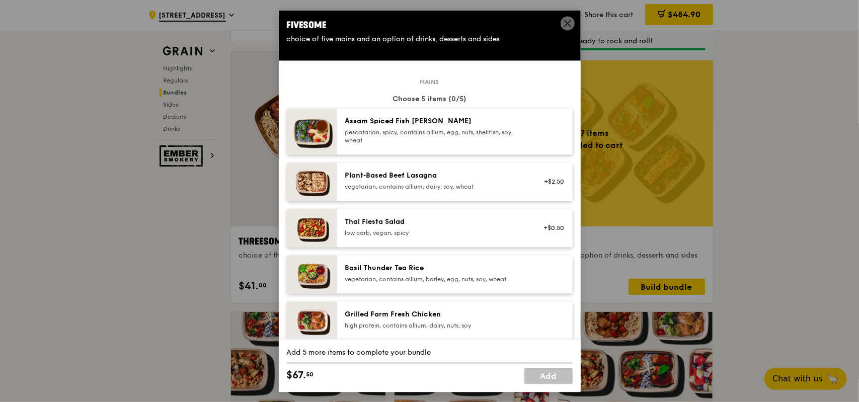
click at [474, 141] on div "pescatarian, spicy, contains allium, egg, nuts, shellfish, soy, wheat" at bounding box center [435, 136] width 181 height 16
click at [482, 262] on div "Basil Thunder Tea Rice vegetarian, contains allium, barley, egg, nuts, soy, whe…" at bounding box center [455, 274] width 236 height 38
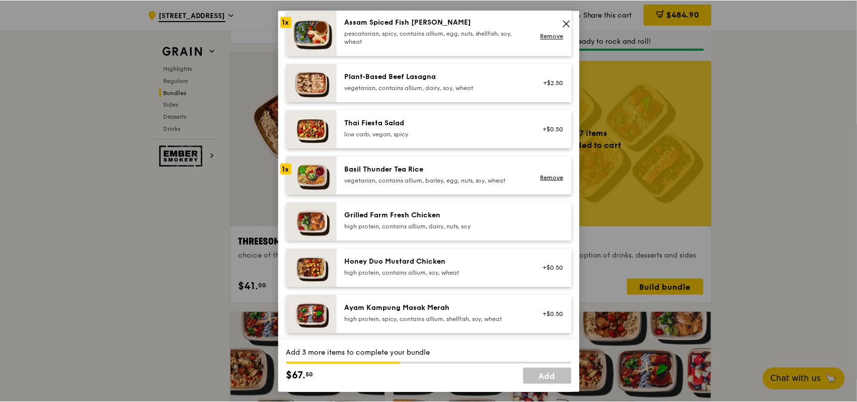
scroll to position [101, 0]
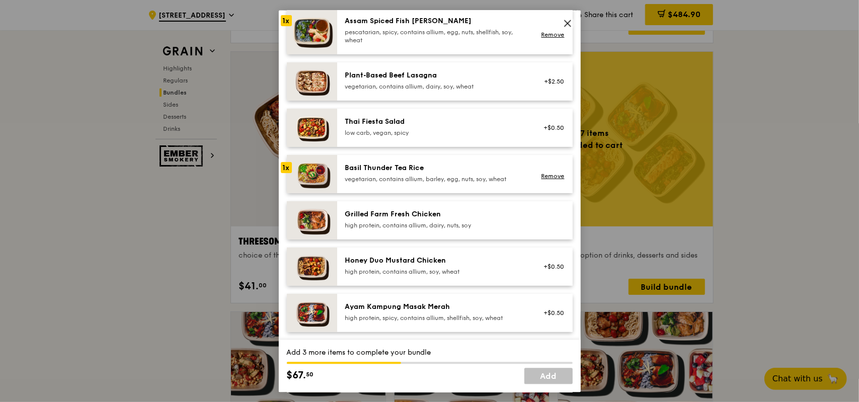
click at [492, 222] on div "high protein, contains allium, dairy, nuts, soy" at bounding box center [435, 225] width 181 height 8
click at [496, 271] on div "high protein, contains allium, soy, wheat" at bounding box center [435, 271] width 181 height 8
click at [444, 133] on div "low carb, vegan, spicy" at bounding box center [435, 132] width 181 height 8
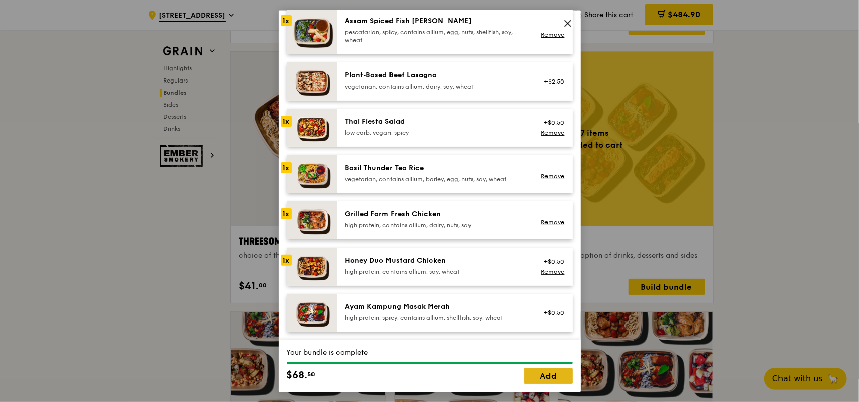
click at [562, 377] on link "Add" at bounding box center [548, 376] width 48 height 16
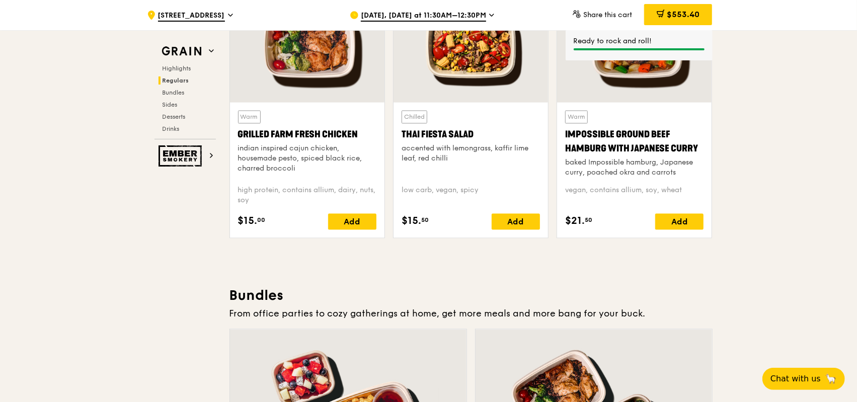
scroll to position [1003, 0]
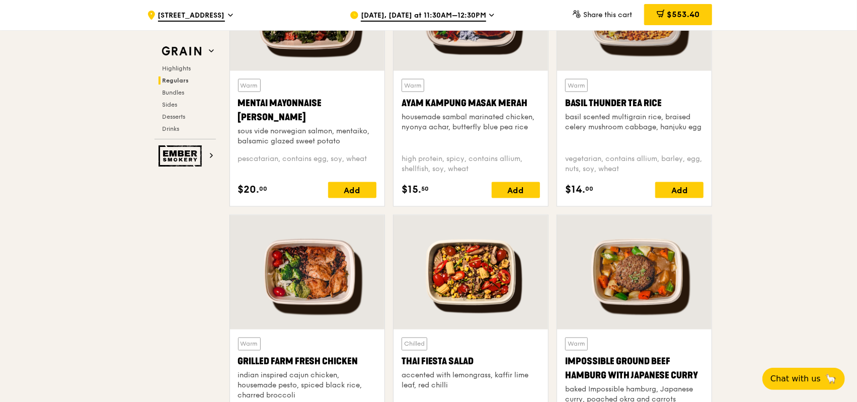
click at [467, 12] on span "[DATE], [DATE] at 11:30AM–12:30PM" at bounding box center [423, 16] width 125 height 11
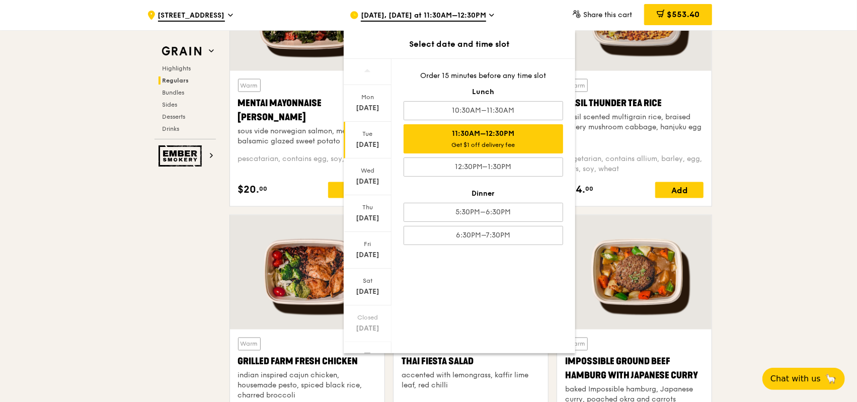
click at [467, 12] on span "[DATE], [DATE] at 11:30AM–12:30PM" at bounding box center [423, 16] width 125 height 11
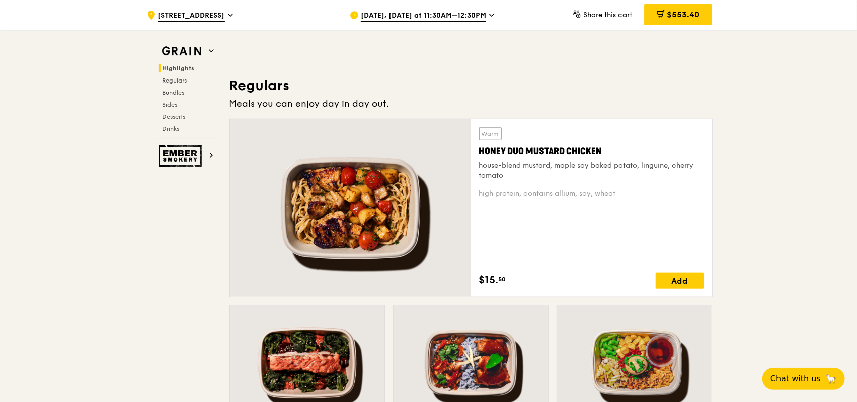
scroll to position [0, 0]
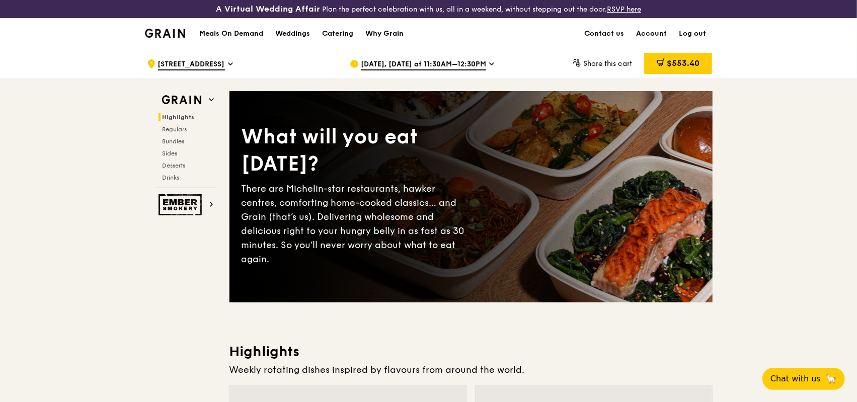
click at [64, 49] on div ".cls-1 { fill: none; stroke: #fff; stroke-linecap: round; stroke-linejoin: roun…" at bounding box center [428, 63] width 857 height 30
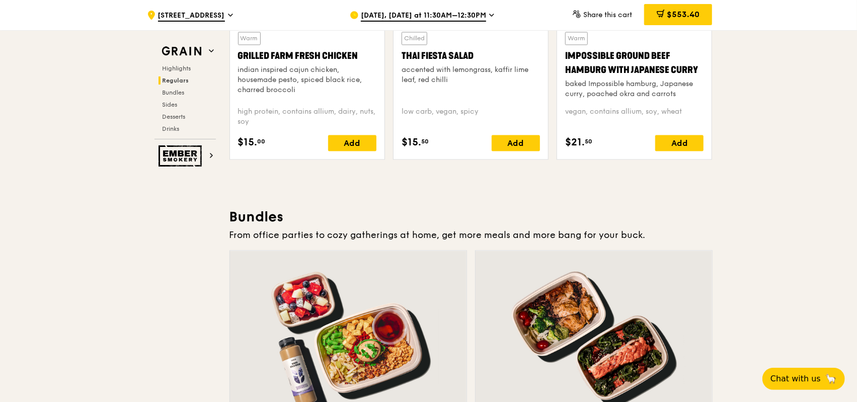
scroll to position [1460, 0]
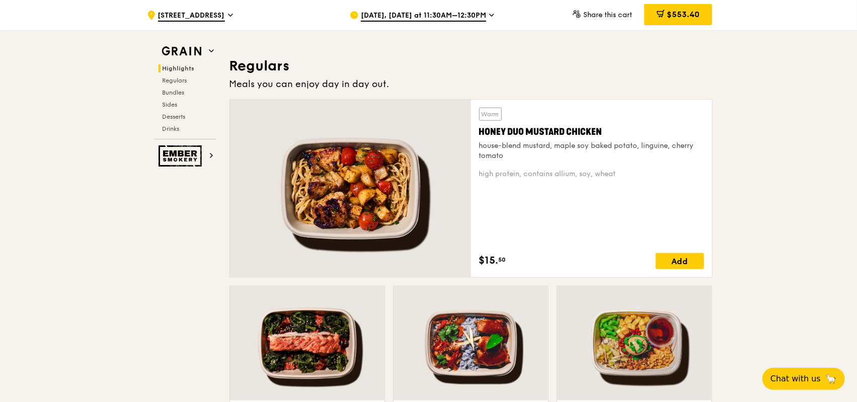
scroll to position [0, 0]
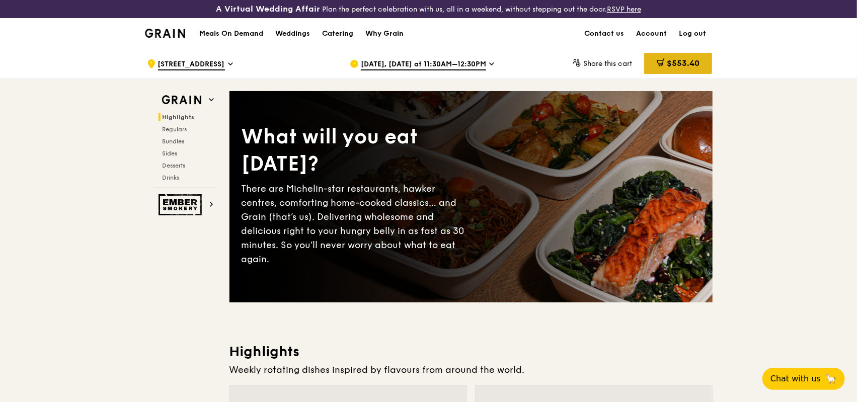
click at [678, 59] on span "$553.40" at bounding box center [683, 63] width 33 height 10
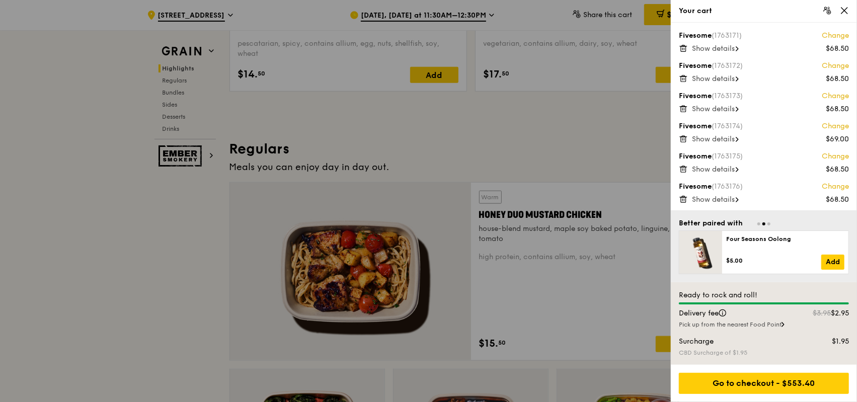
scroll to position [654, 0]
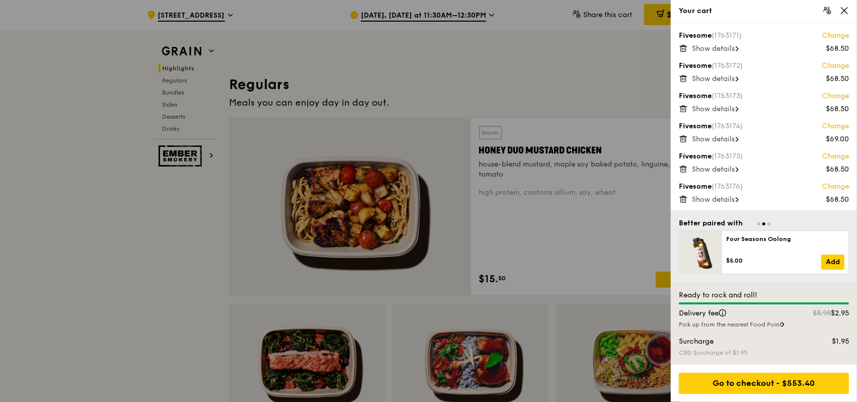
click at [589, 104] on div at bounding box center [428, 201] width 857 height 402
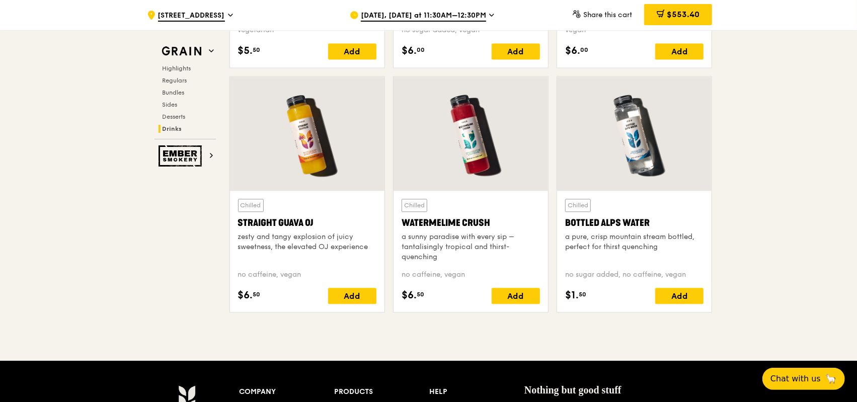
scroll to position [3983, 0]
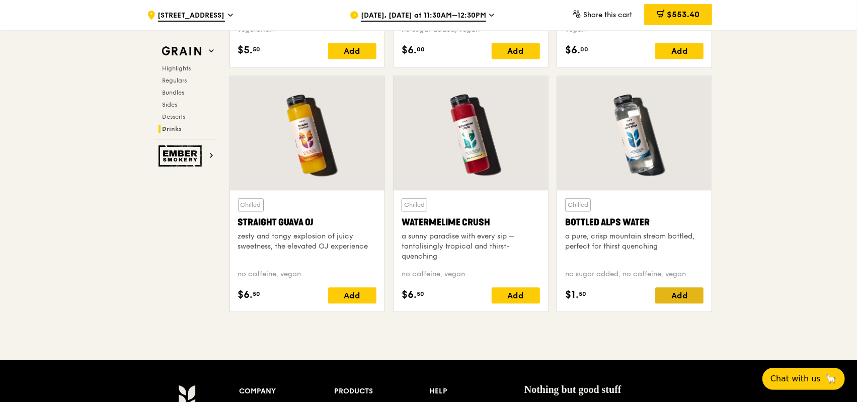
click at [686, 291] on div "Add" at bounding box center [679, 295] width 48 height 16
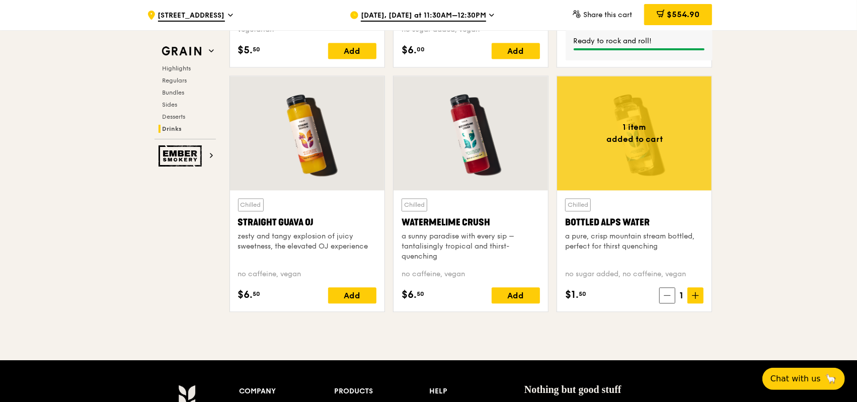
click at [685, 290] on span "1" at bounding box center [681, 295] width 12 height 14
click at [696, 292] on icon at bounding box center [695, 295] width 7 height 7
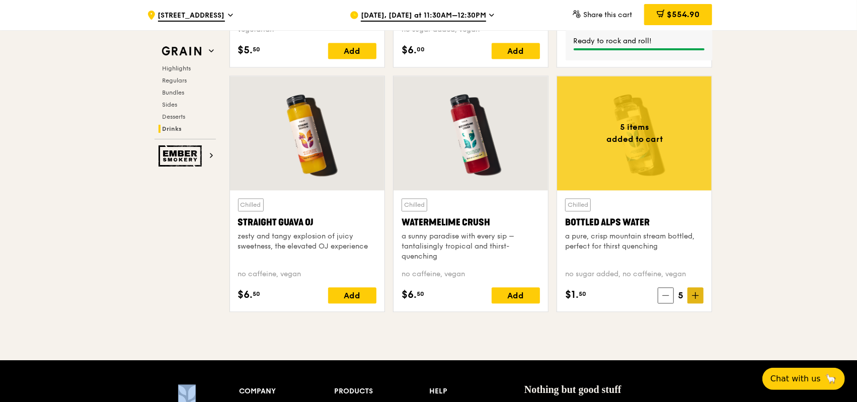
click at [696, 292] on icon at bounding box center [695, 295] width 7 height 7
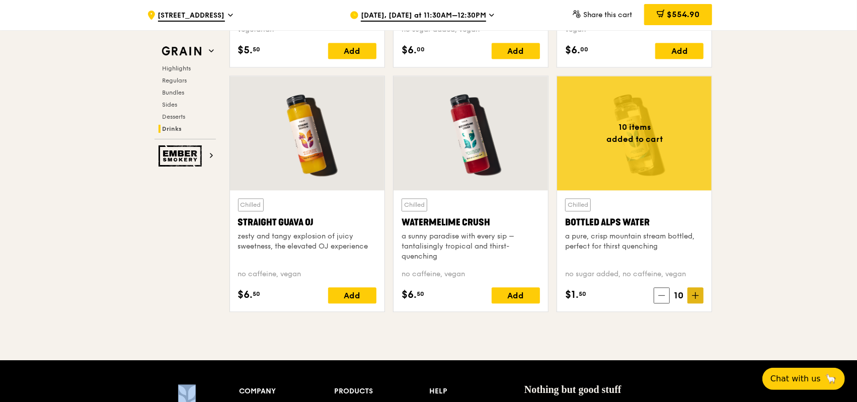
click at [696, 292] on icon at bounding box center [695, 295] width 7 height 7
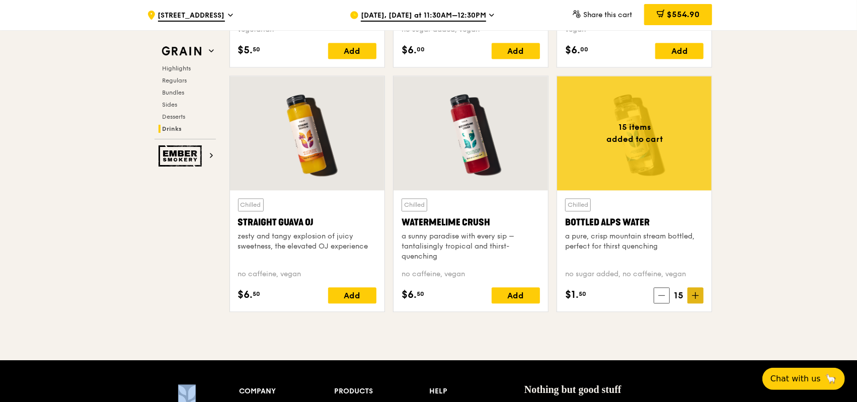
click at [696, 292] on icon at bounding box center [695, 295] width 7 height 7
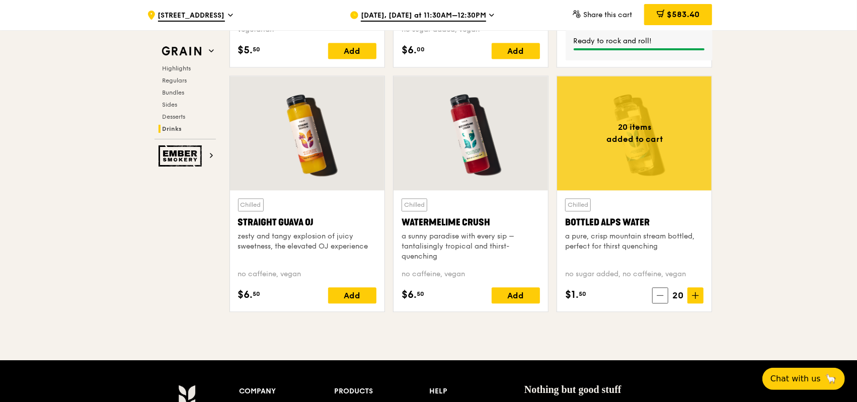
click at [701, 292] on span at bounding box center [696, 295] width 16 height 16
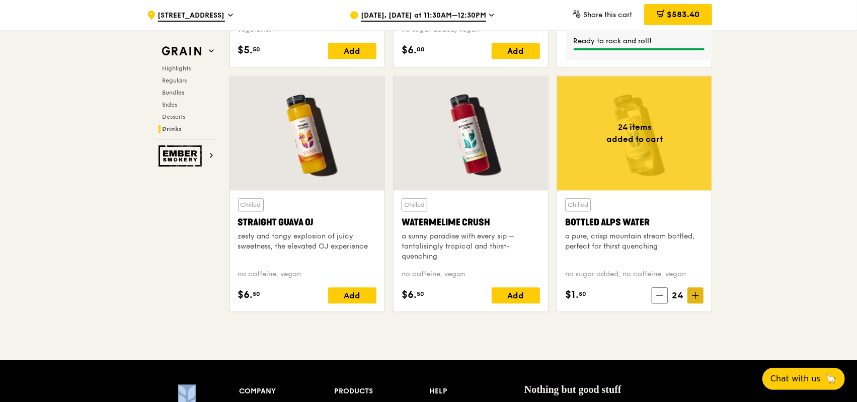
click at [701, 292] on span at bounding box center [696, 295] width 16 height 16
click at [699, 292] on icon at bounding box center [695, 295] width 7 height 7
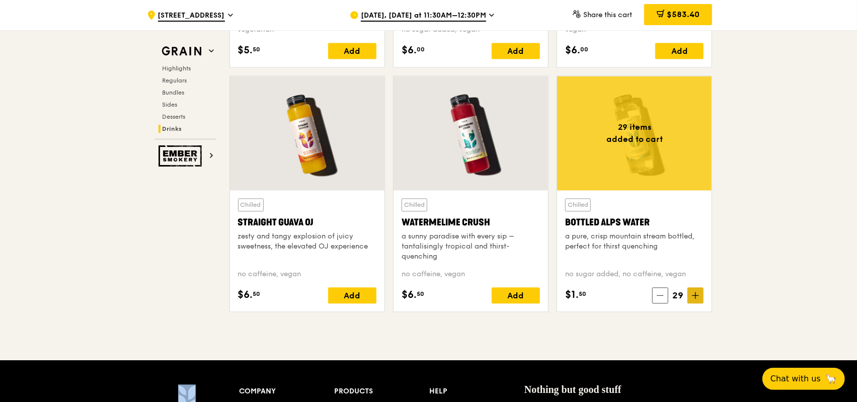
click at [699, 292] on icon at bounding box center [695, 295] width 7 height 7
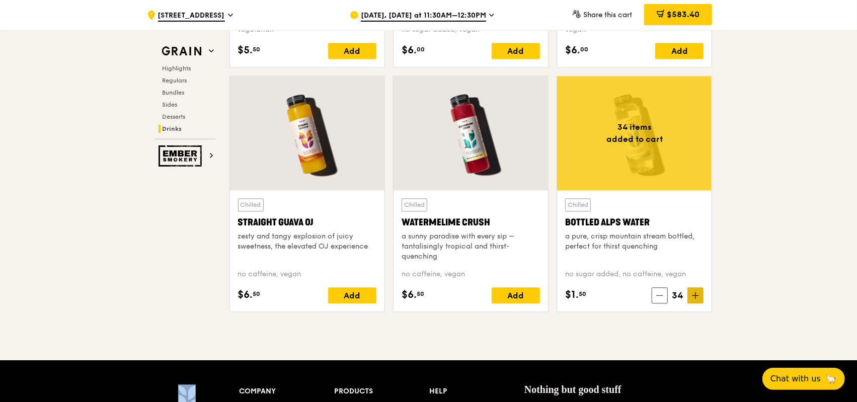
click at [699, 292] on icon at bounding box center [695, 295] width 7 height 7
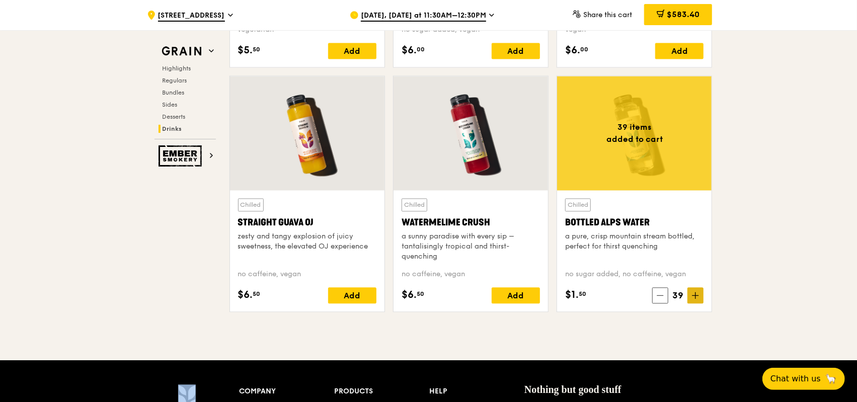
click at [699, 292] on icon at bounding box center [695, 295] width 7 height 7
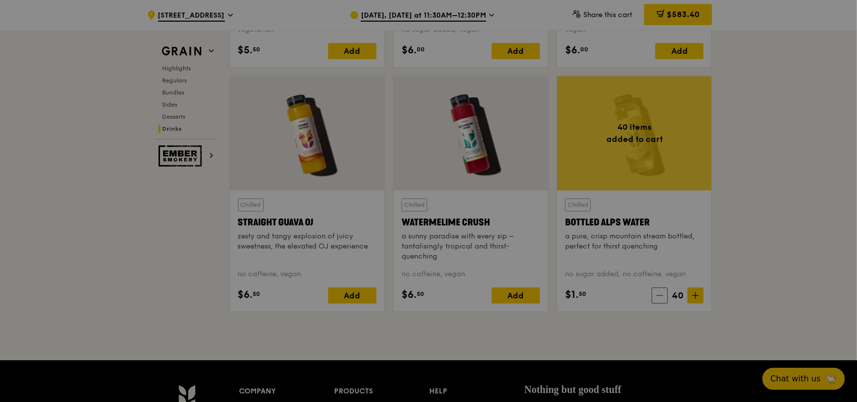
click at [740, 274] on div at bounding box center [428, 201] width 857 height 402
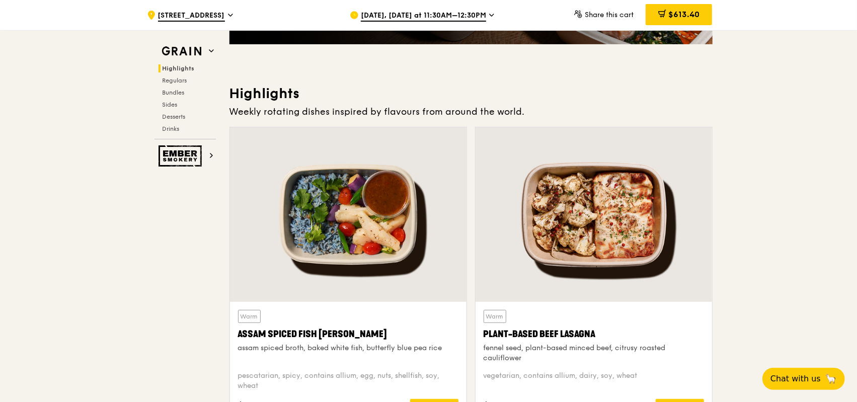
scroll to position [0, 0]
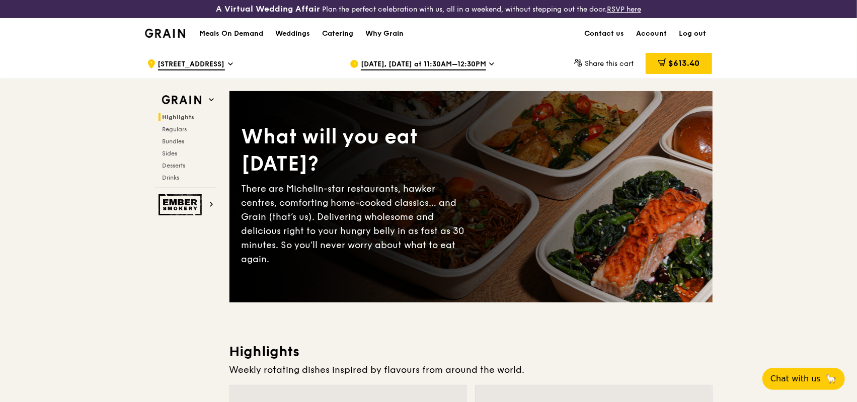
click at [685, 63] on span "$613.40" at bounding box center [683, 63] width 31 height 10
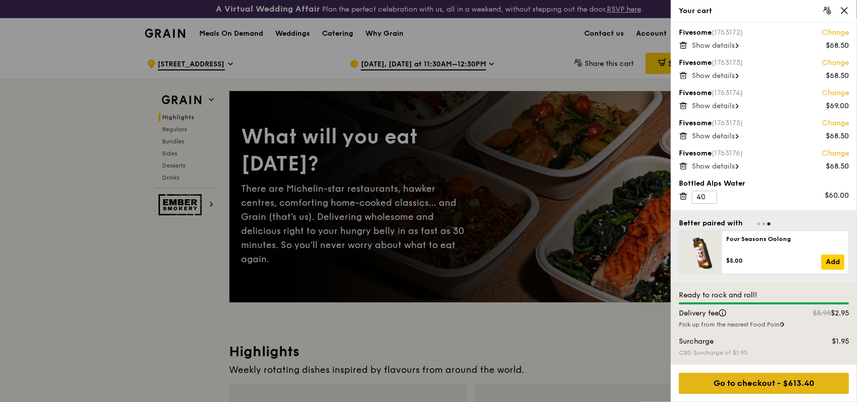
click at [792, 389] on div "Go to checkout - $613.40" at bounding box center [764, 383] width 170 height 21
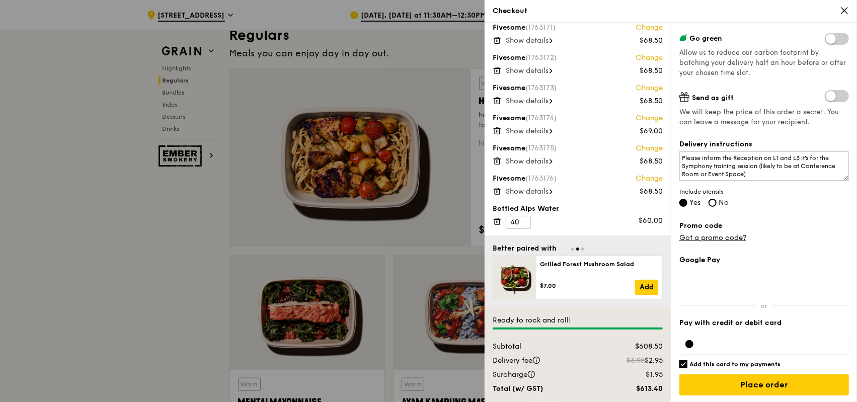
scroll to position [705, 0]
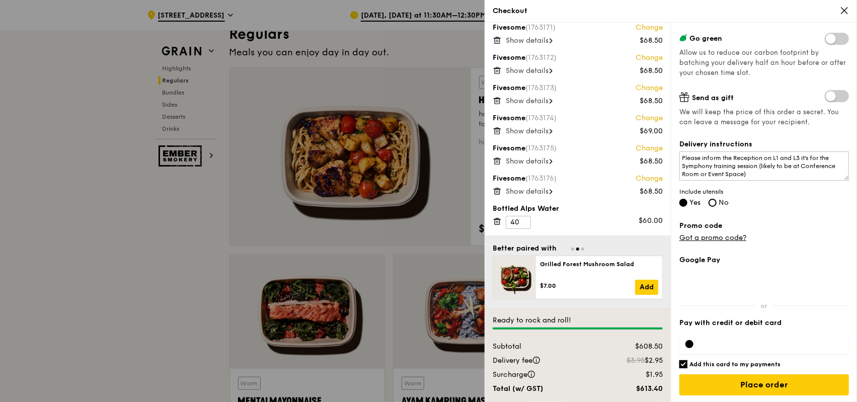
click at [537, 42] on span "Show details" at bounding box center [527, 40] width 43 height 9
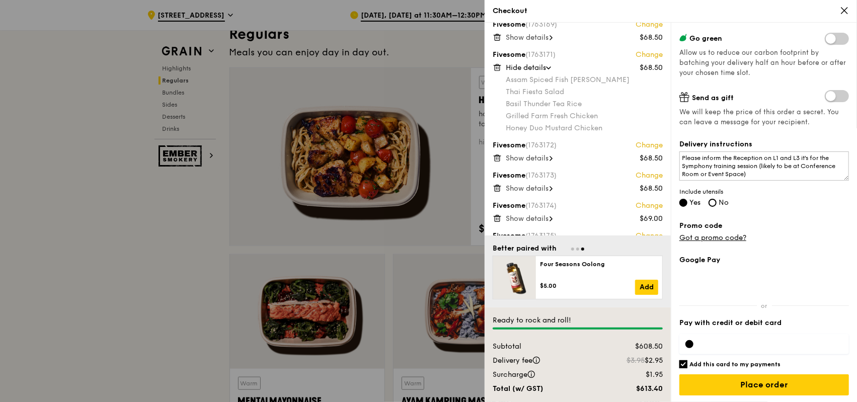
scroll to position [0, 0]
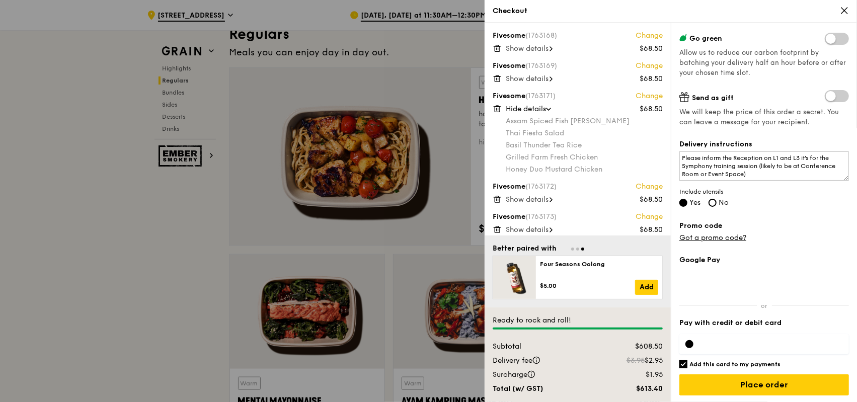
click at [539, 110] on span "Hide details" at bounding box center [526, 109] width 40 height 9
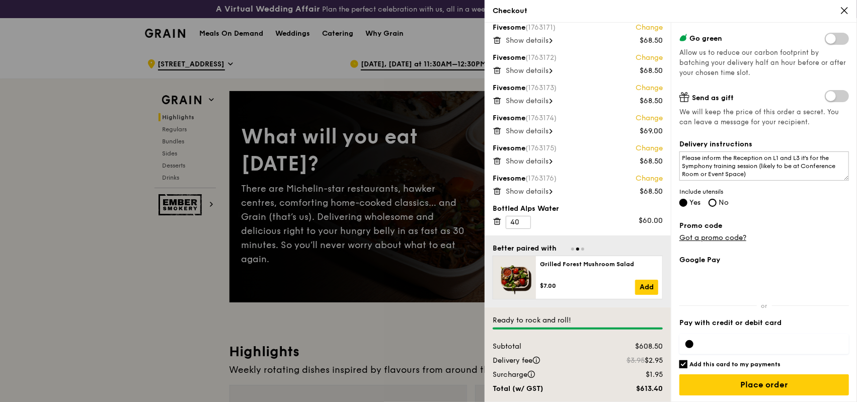
click at [846, 13] on icon at bounding box center [844, 10] width 9 height 9
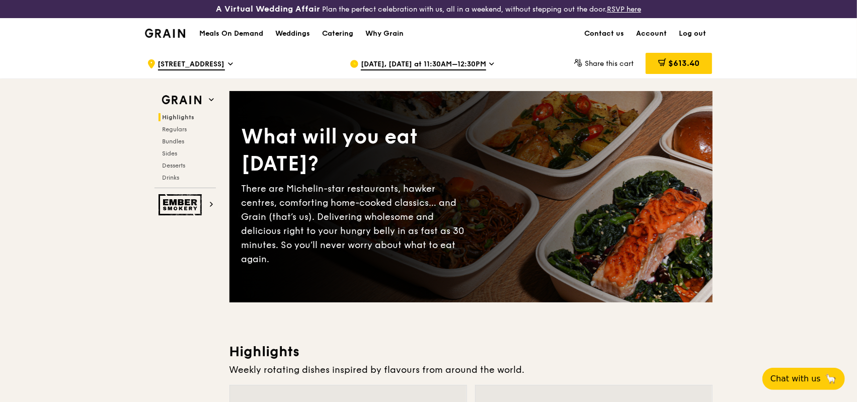
click at [691, 63] on span "$613.40" at bounding box center [683, 63] width 31 height 10
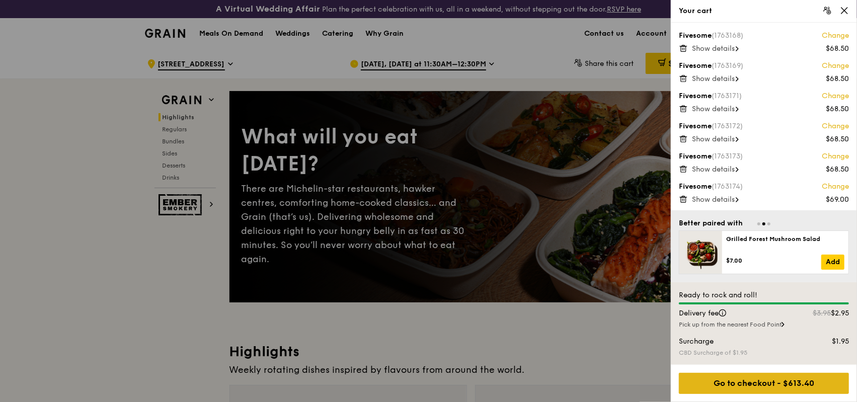
click at [773, 381] on div "Go to checkout - $613.40" at bounding box center [764, 383] width 170 height 21
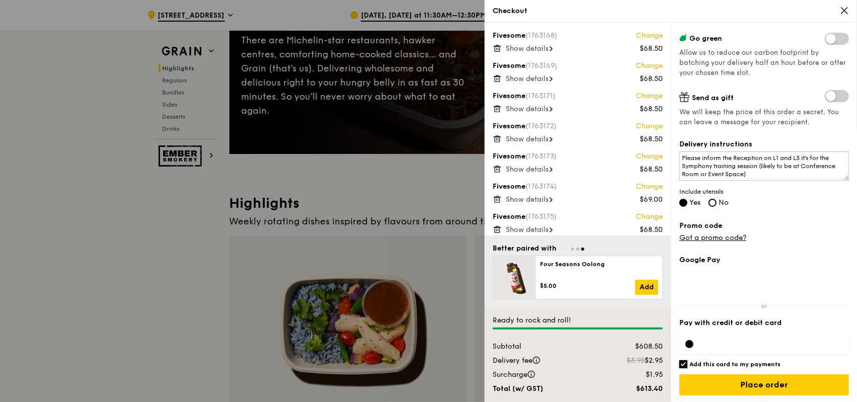
scroll to position [151, 0]
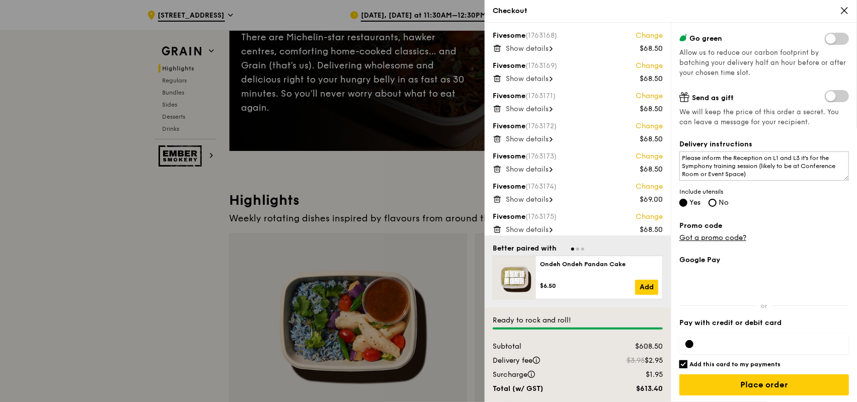
click at [684, 363] on input "Add this card to my payments" at bounding box center [683, 364] width 8 height 8
checkbox input "false"
click at [724, 347] on div at bounding box center [764, 344] width 170 height 20
click at [790, 385] on input "Place order" at bounding box center [764, 384] width 170 height 21
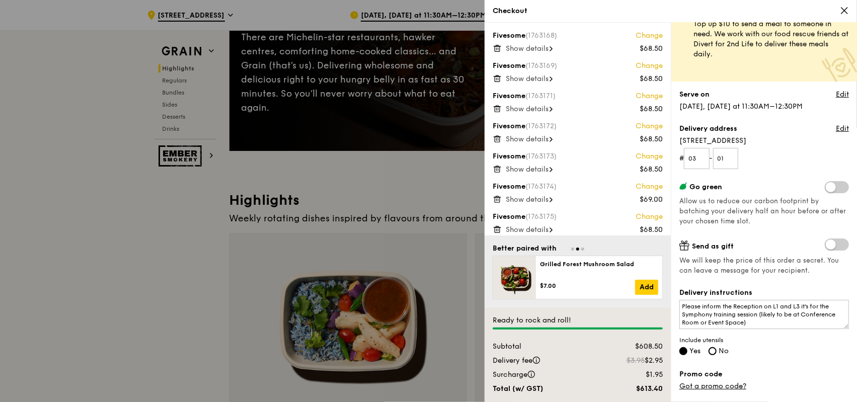
scroll to position [0, 0]
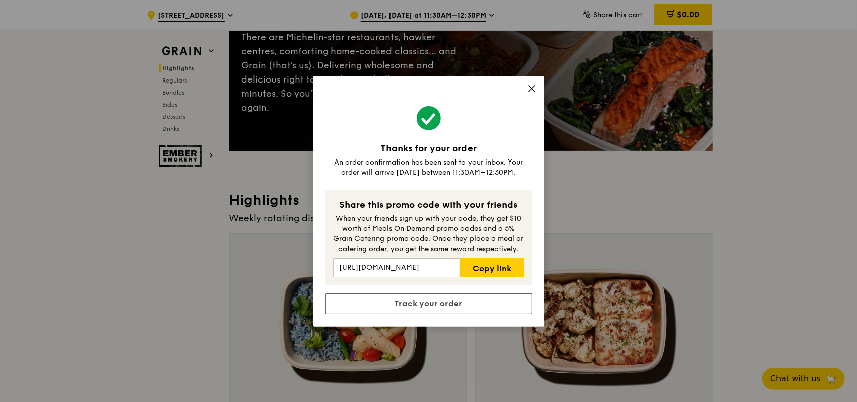
click at [533, 90] on icon at bounding box center [531, 88] width 9 height 9
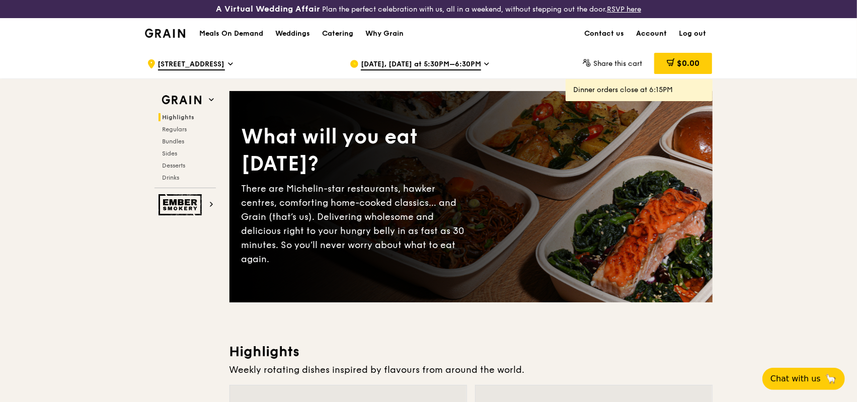
click at [655, 35] on link "Account" at bounding box center [652, 34] width 43 height 30
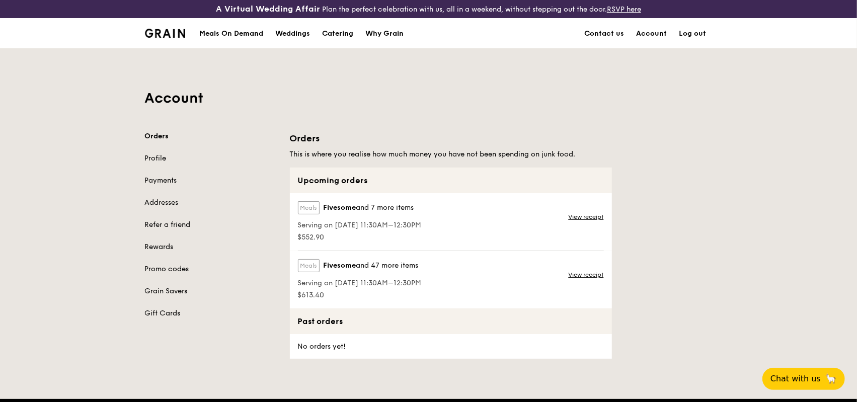
scroll to position [50, 0]
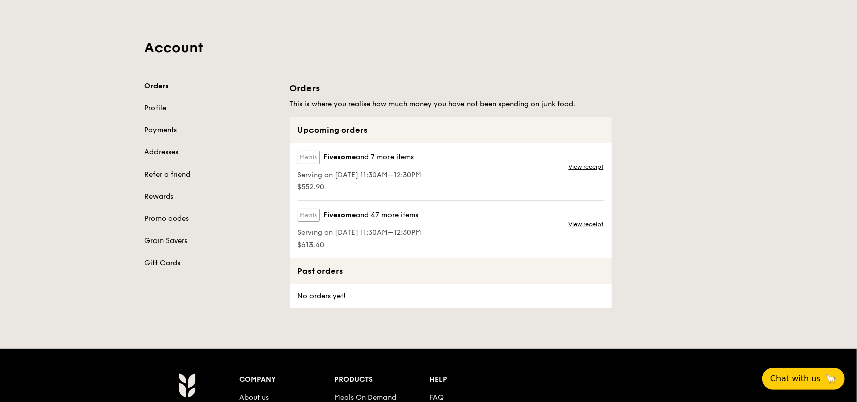
click at [390, 216] on span "and 47 more items" at bounding box center [387, 215] width 62 height 9
click at [576, 222] on link "View receipt" at bounding box center [586, 224] width 35 height 8
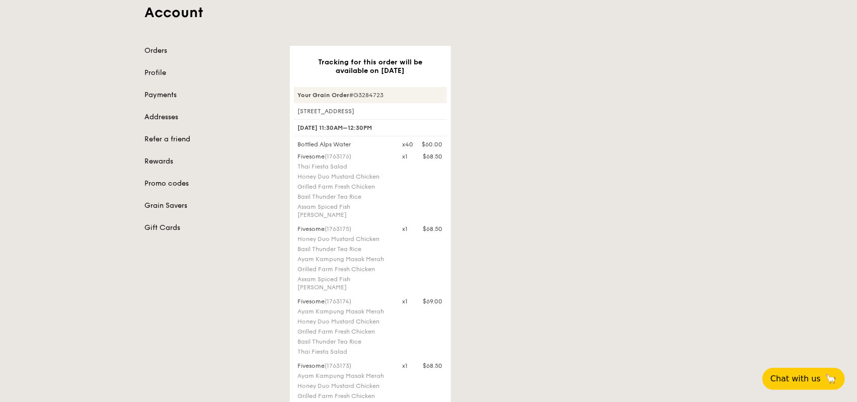
scroll to position [101, 0]
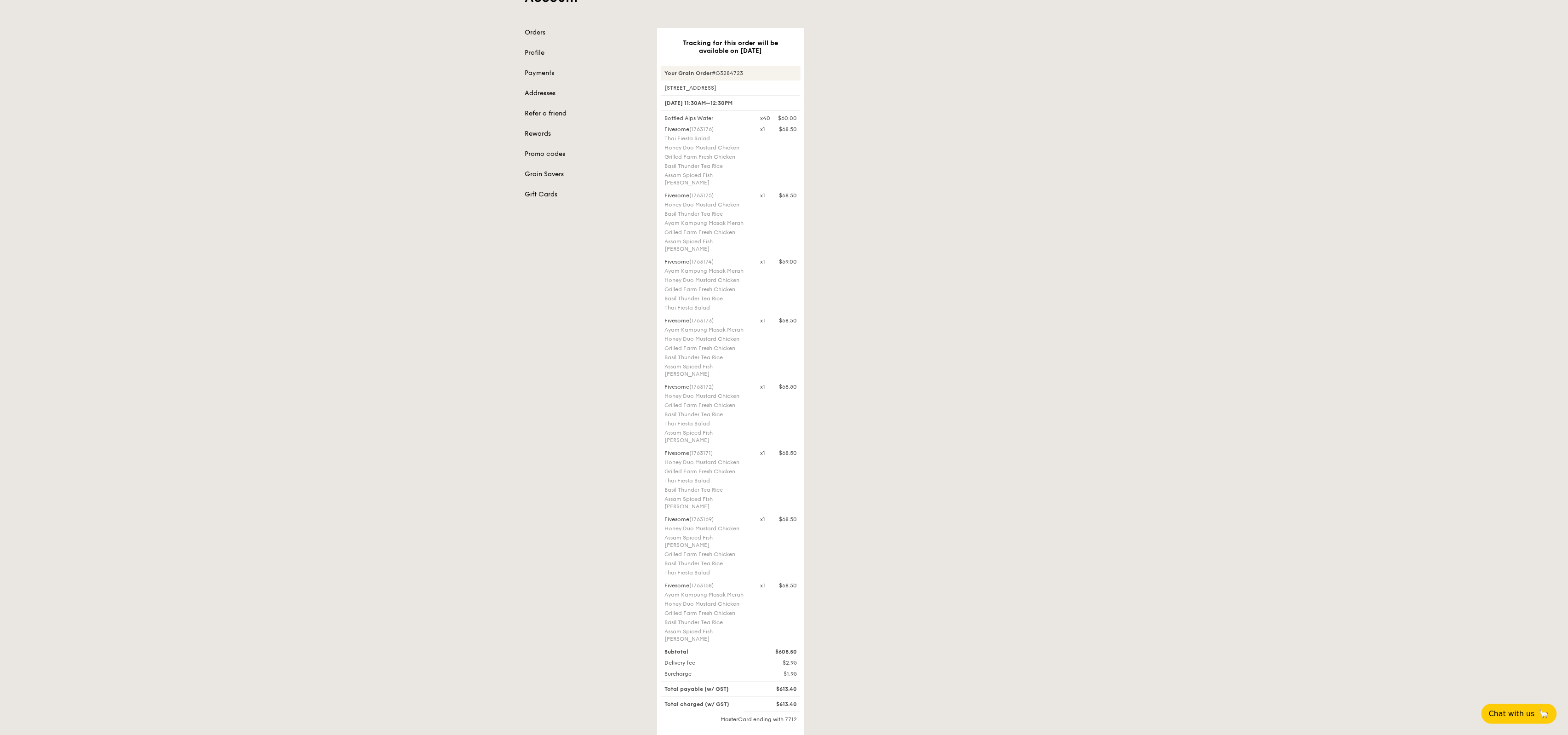
click at [783, 368] on div "Account Orders Profile Payments Addresses Refer a friend Rewards Promo codes Gr…" at bounding box center [784, 388] width 1568 height 870
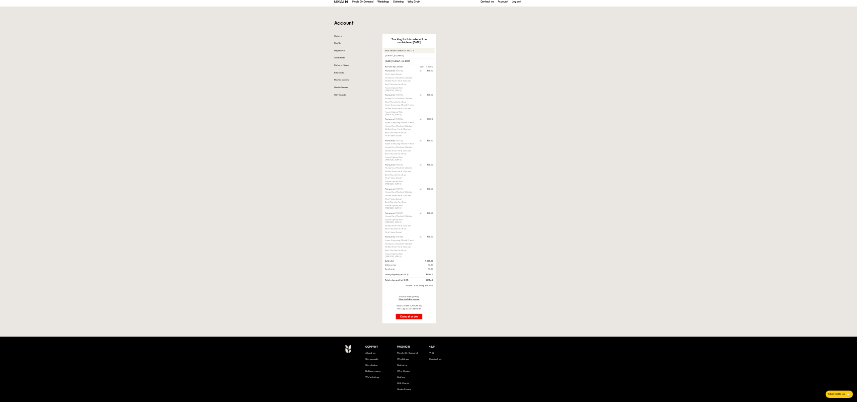
scroll to position [0, 0]
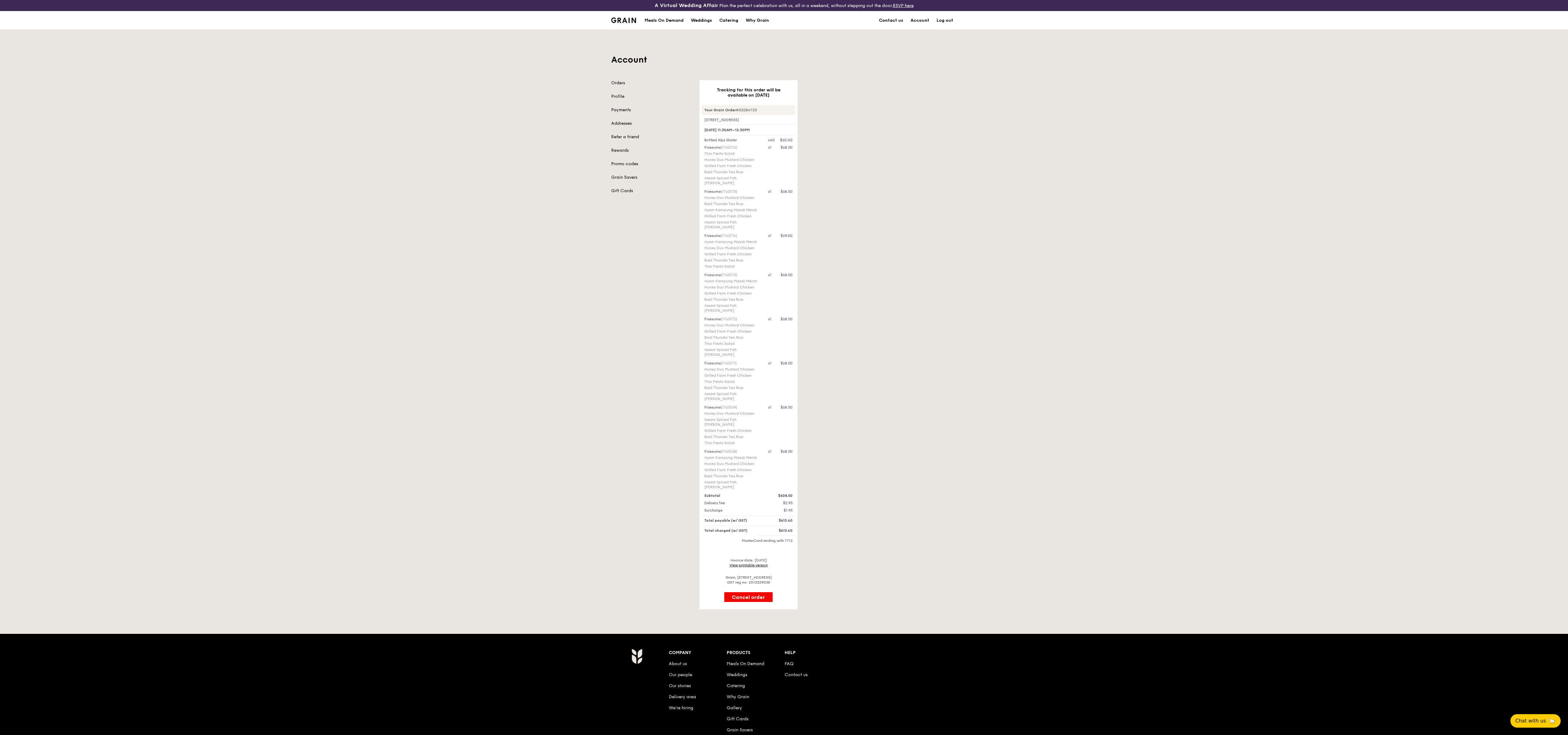
click at [522, 228] on div "Account Orders Profile Payments Addresses Refer a friend Rewards Promo codes Gr…" at bounding box center [784, 319] width 1568 height 580
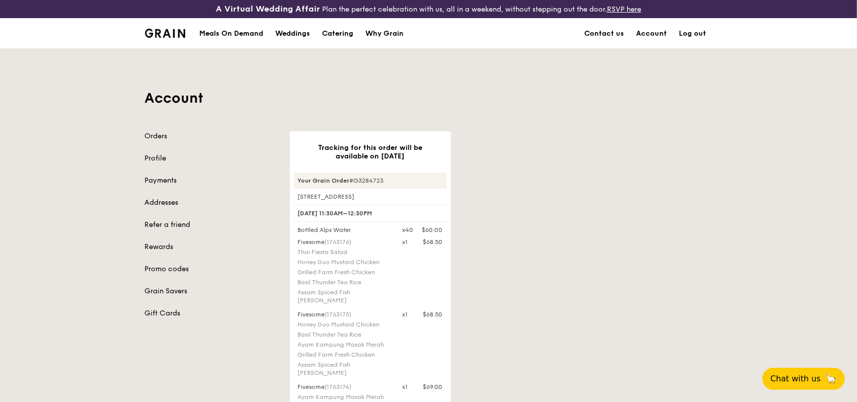
click at [687, 31] on link "Log out" at bounding box center [692, 34] width 39 height 30
